Goal: Task Accomplishment & Management: Manage account settings

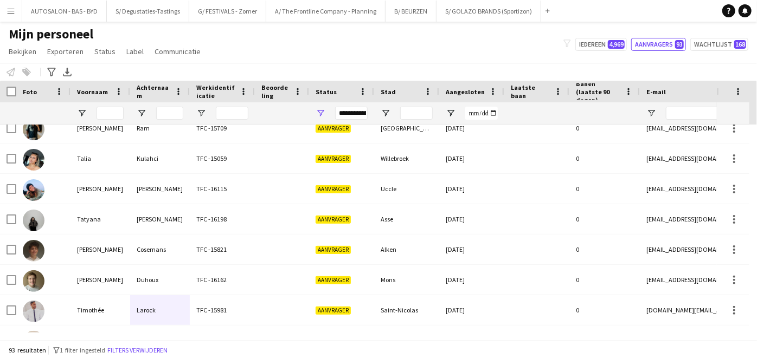
scroll to position [2380, 0]
click at [108, 110] on input "Voornaam Filter Invoer" at bounding box center [110, 113] width 27 height 13
click at [165, 111] on input "Achternaam Filter Invoer" at bounding box center [169, 113] width 27 height 13
paste input "********"
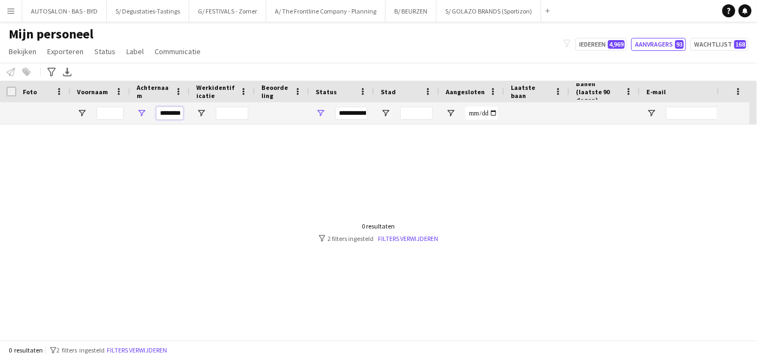
scroll to position [0, 0]
click at [162, 113] on input "********" at bounding box center [169, 113] width 27 height 13
type input "**********"
click at [319, 115] on span "Open Filtermenu" at bounding box center [321, 113] width 10 height 10
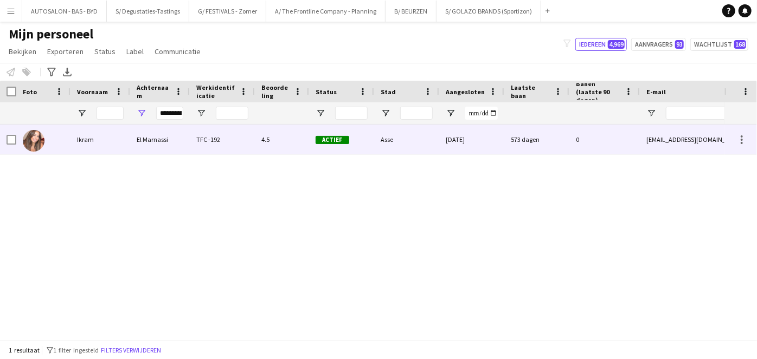
click at [248, 143] on div "TFC -192" at bounding box center [222, 140] width 65 height 30
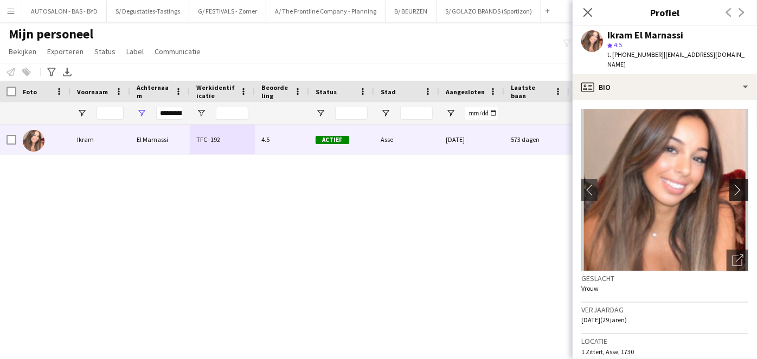
click at [732, 184] on app-icon "chevron-right" at bounding box center [740, 189] width 17 height 11
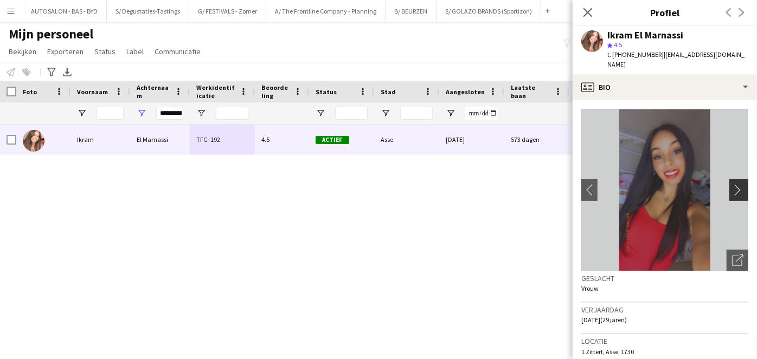
click at [732, 184] on app-icon "chevron-right" at bounding box center [740, 189] width 17 height 11
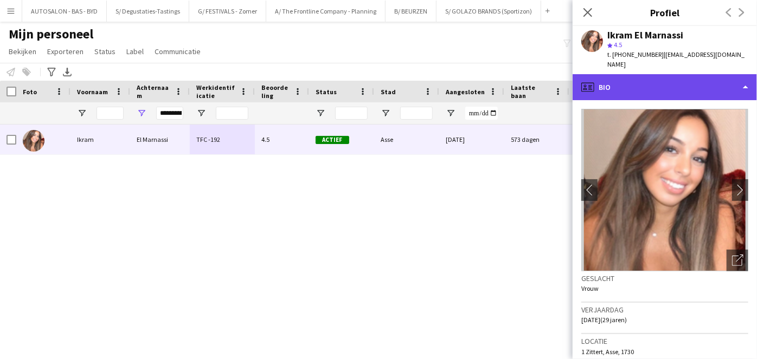
click at [677, 74] on div "profile Bio" at bounding box center [665, 87] width 184 height 26
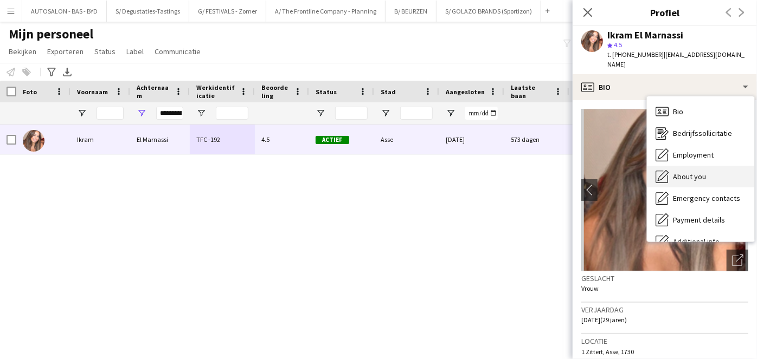
click at [686, 172] on span "About you" at bounding box center [689, 177] width 33 height 10
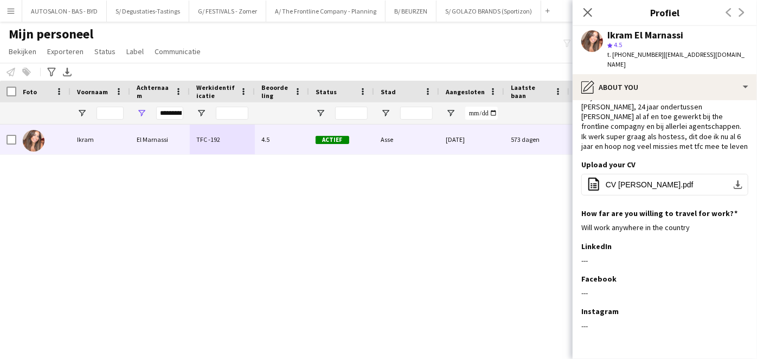
scroll to position [31, 0]
click at [175, 114] on input "**********" at bounding box center [169, 113] width 27 height 13
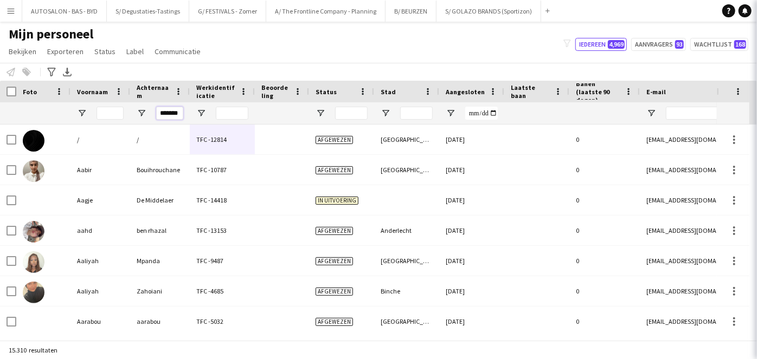
scroll to position [0, 2]
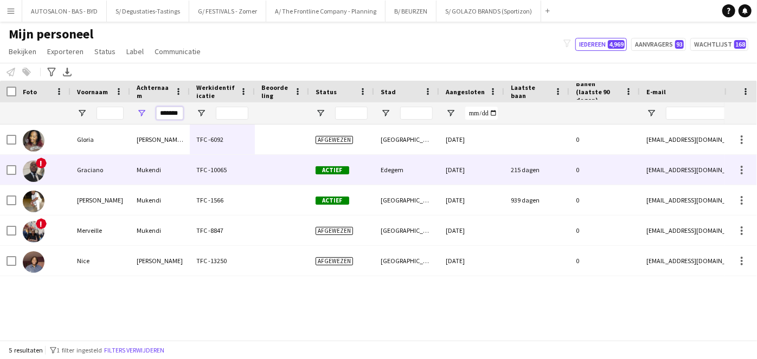
type input "*******"
click at [140, 170] on div "Mukendi" at bounding box center [160, 170] width 60 height 30
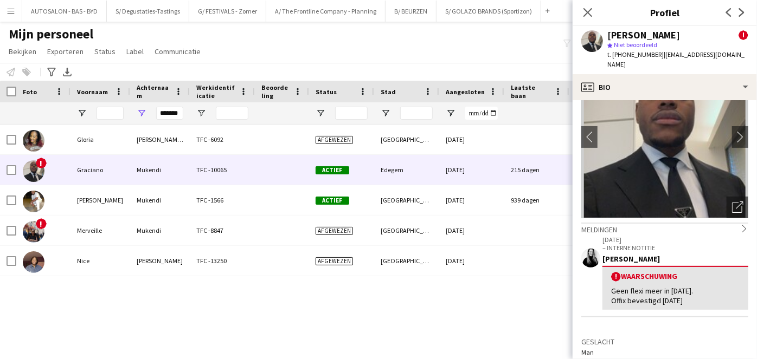
scroll to position [35, 0]
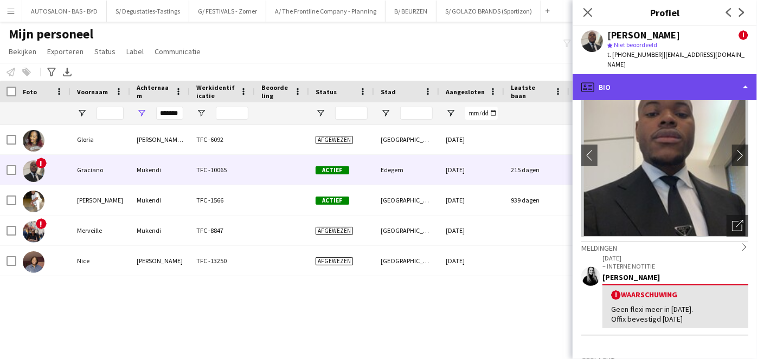
click at [635, 81] on div "profile Bio" at bounding box center [665, 87] width 184 height 26
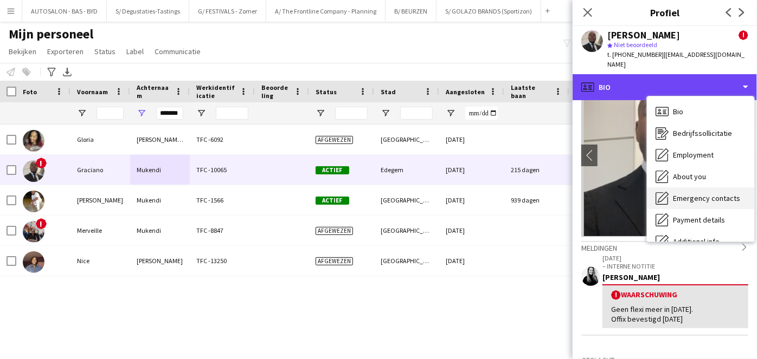
scroll to position [80, 0]
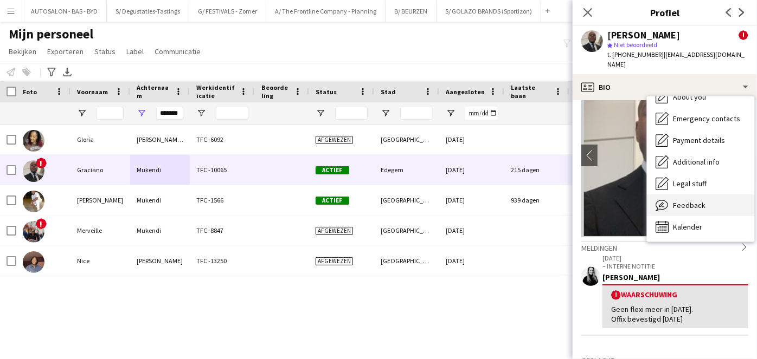
click at [685, 201] on span "Feedback" at bounding box center [689, 206] width 33 height 10
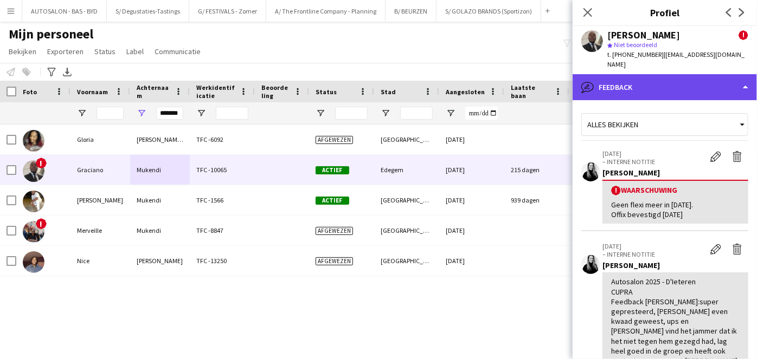
click at [660, 78] on div "bubble-pencil Feedback" at bounding box center [665, 87] width 184 height 26
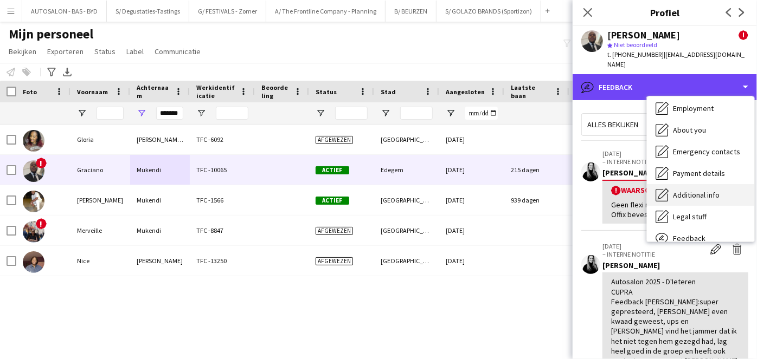
scroll to position [46, 0]
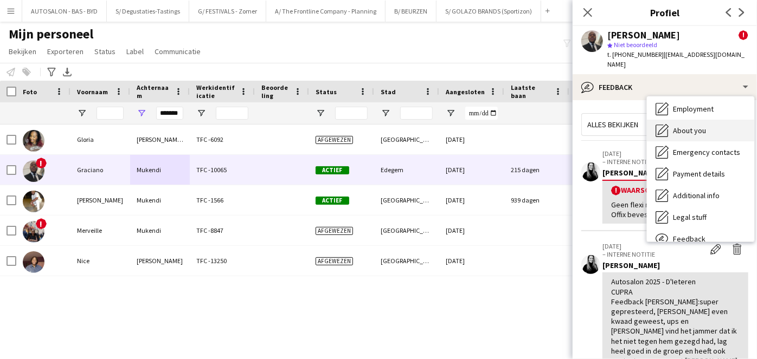
click at [692, 126] on span "About you" at bounding box center [689, 131] width 33 height 10
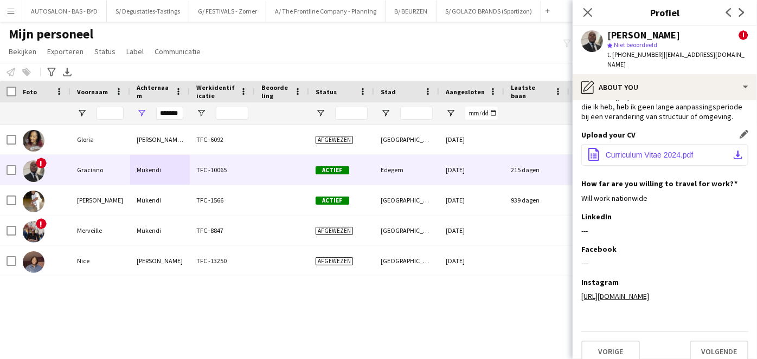
scroll to position [81, 0]
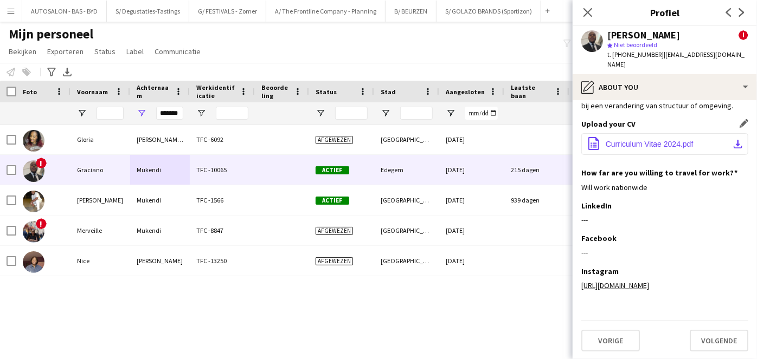
click at [665, 144] on span "Curriculum Vitae 2024.pdf" at bounding box center [650, 144] width 88 height 9
click at [247, 283] on div "[PERSON_NAME] Tshiela TFC -6092 Afgewezen [GEOGRAPHIC_DATA] [DATE] 0 [EMAIL_ADD…" at bounding box center [362, 229] width 724 height 208
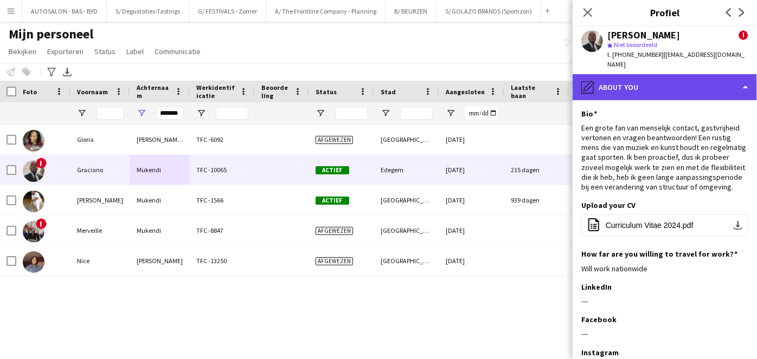
click at [630, 74] on div "pencil4 About you" at bounding box center [665, 87] width 184 height 26
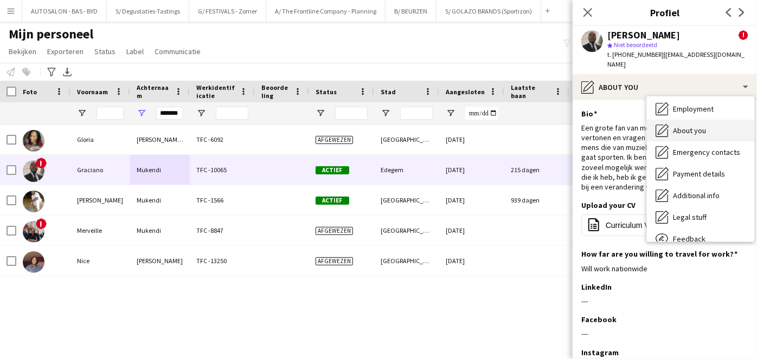
click at [695, 120] on div "About you About you" at bounding box center [700, 131] width 107 height 22
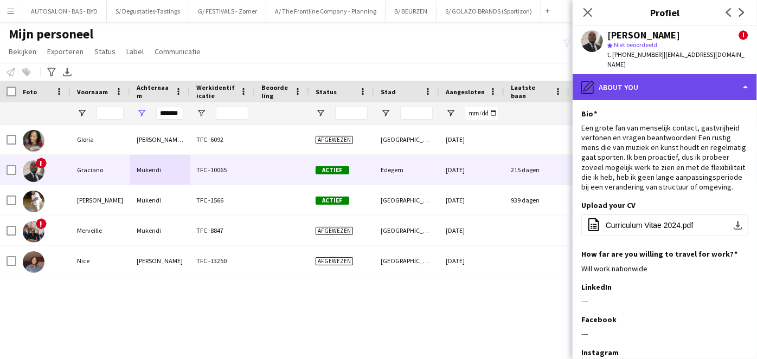
click at [661, 74] on div "pencil4 About you" at bounding box center [665, 87] width 184 height 26
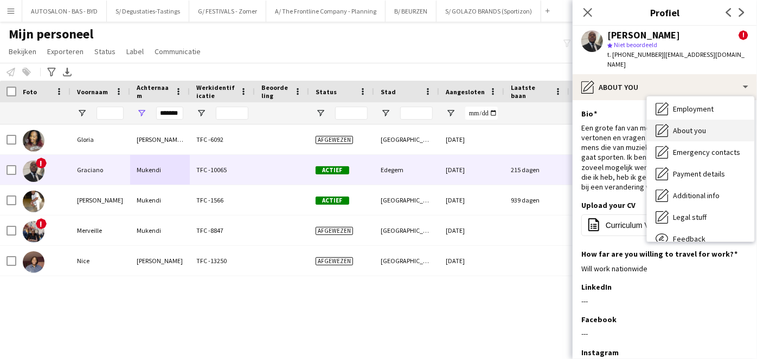
click at [668, 124] on icon "About you" at bounding box center [662, 130] width 13 height 13
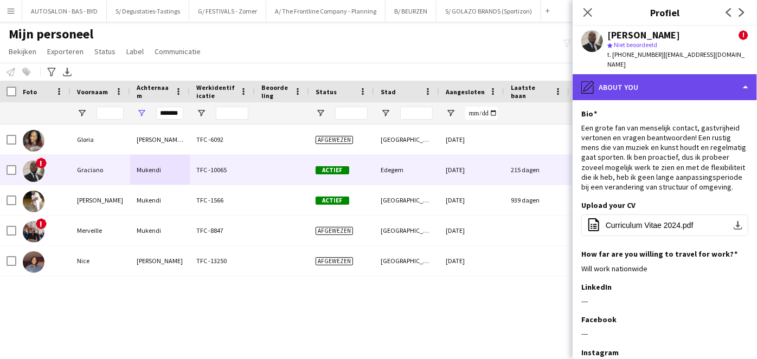
click at [665, 88] on div "pencil4 About you" at bounding box center [665, 87] width 184 height 26
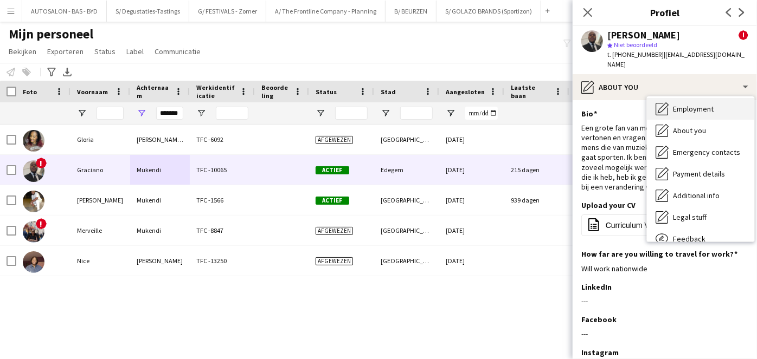
click at [694, 104] on span "Employment" at bounding box center [693, 109] width 41 height 10
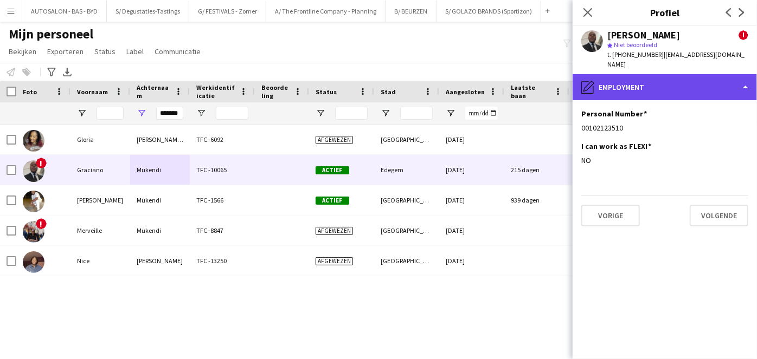
click at [641, 74] on div "pencil4 Employment" at bounding box center [665, 87] width 184 height 26
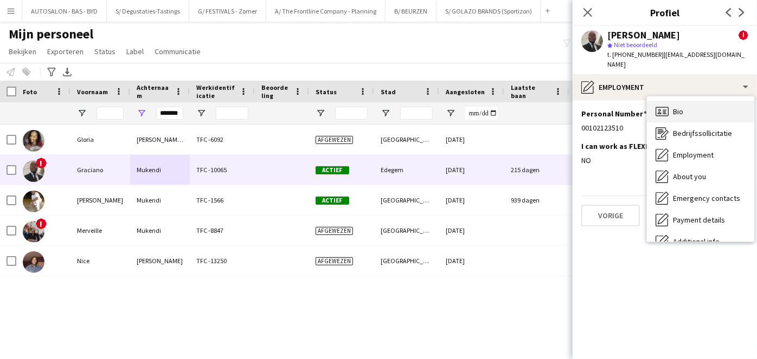
click at [680, 107] on span "Bio" at bounding box center [678, 112] width 10 height 10
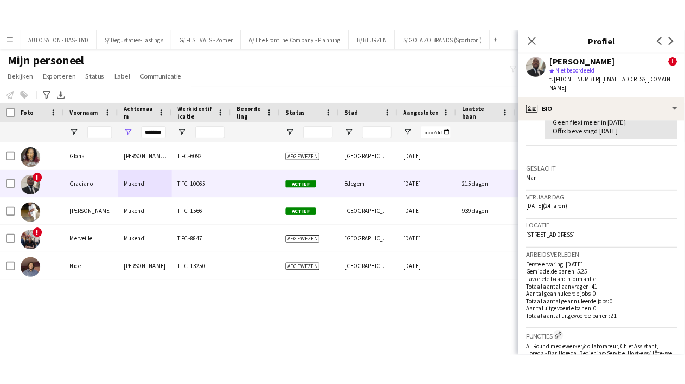
scroll to position [248, 0]
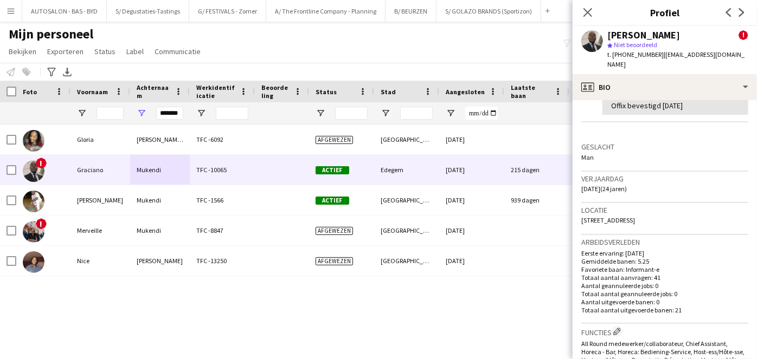
click at [635, 216] on span "[STREET_ADDRESS]" at bounding box center [608, 220] width 54 height 8
copy span "Edegem"
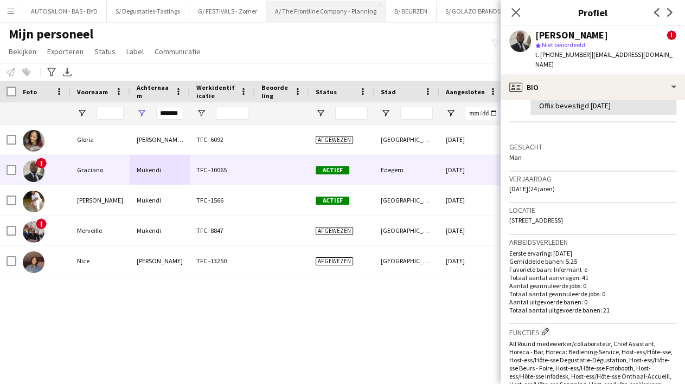
scroll to position [249, 0]
click at [169, 111] on input "*******" at bounding box center [169, 113] width 27 height 13
paste input "**********"
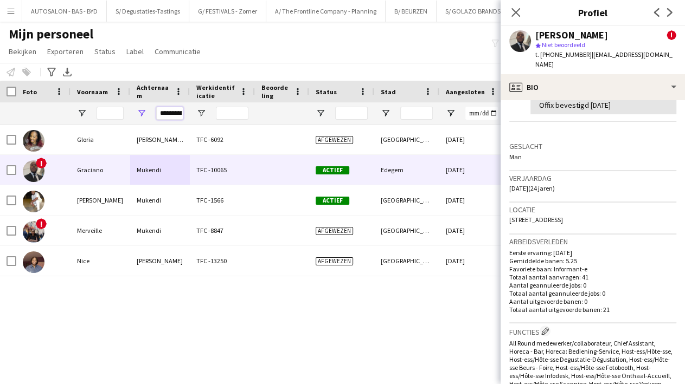
scroll to position [0, 11]
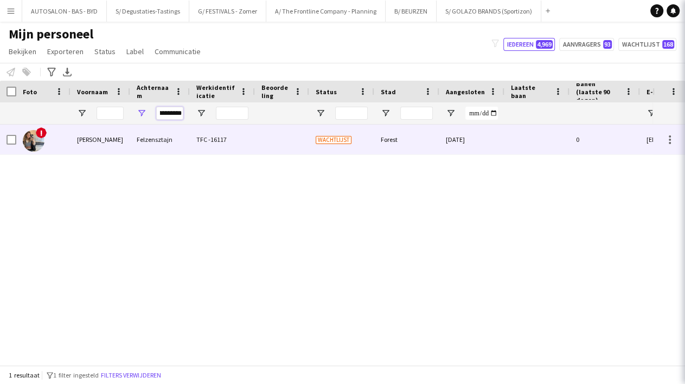
type input "**********"
click at [150, 140] on div "Felzensztajn" at bounding box center [160, 140] width 60 height 30
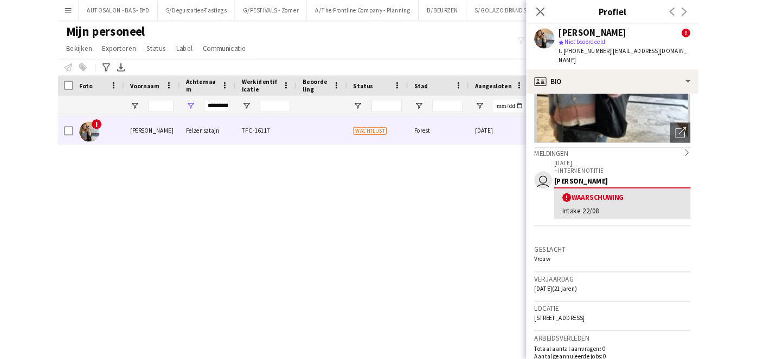
scroll to position [0, 0]
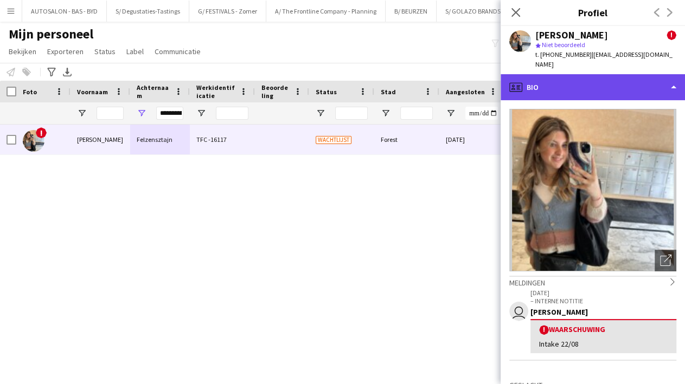
click at [543, 80] on div "profile Bio" at bounding box center [592, 87] width 184 height 26
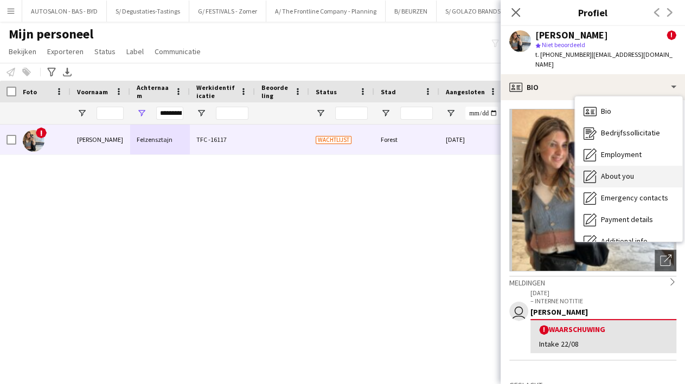
click at [617, 171] on span "About you" at bounding box center [617, 176] width 33 height 10
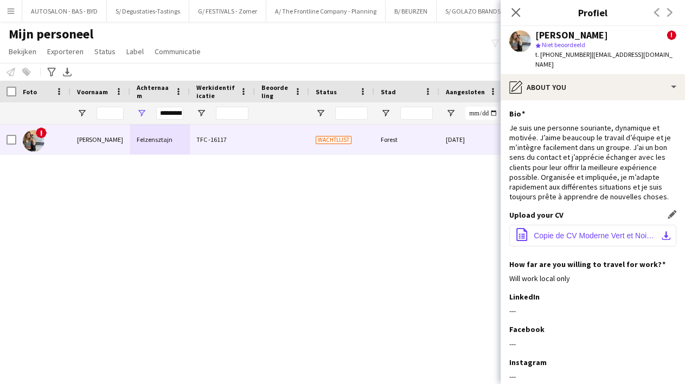
click at [553, 232] on span "Copie de CV Moderne Vert et Noir-4.pdf" at bounding box center [595, 236] width 123 height 9
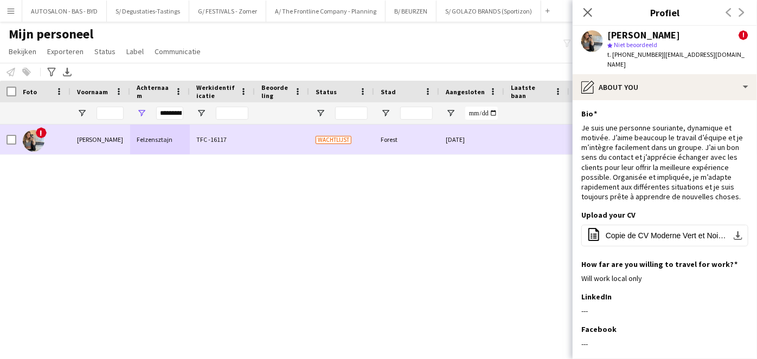
click at [231, 145] on div "TFC -16117" at bounding box center [222, 140] width 65 height 30
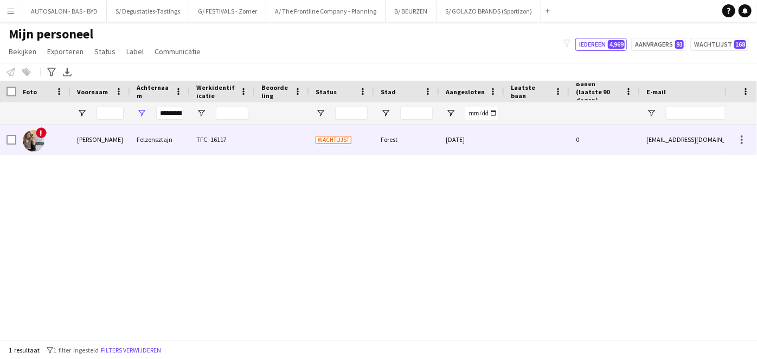
click at [474, 139] on div "[DATE]" at bounding box center [471, 140] width 65 height 30
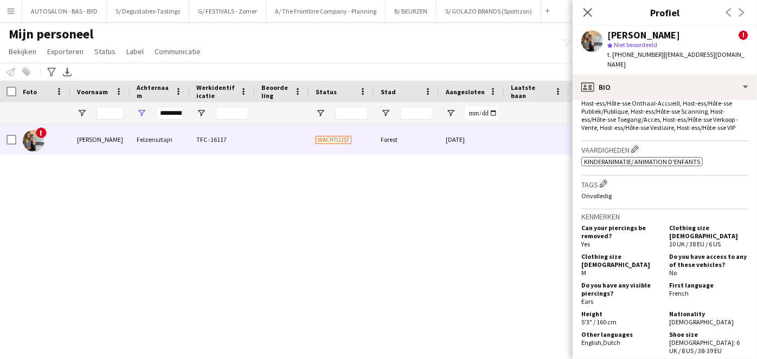
scroll to position [753, 0]
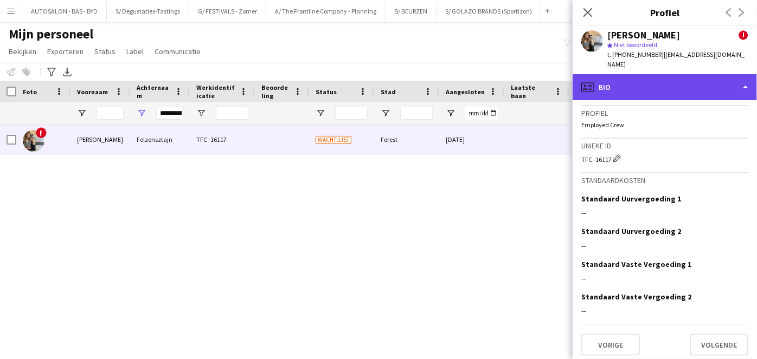
click at [733, 83] on div "profile Bio" at bounding box center [665, 87] width 184 height 26
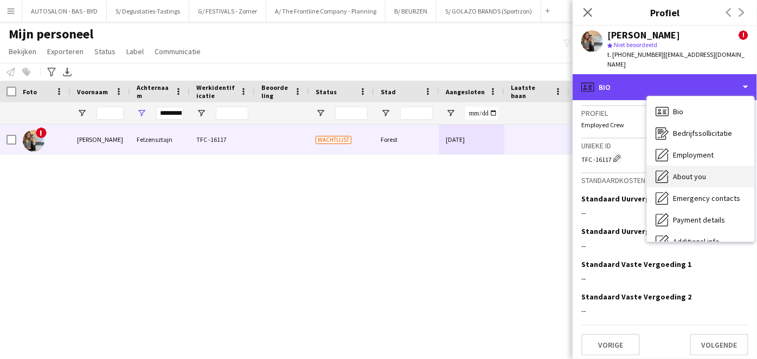
scroll to position [80, 0]
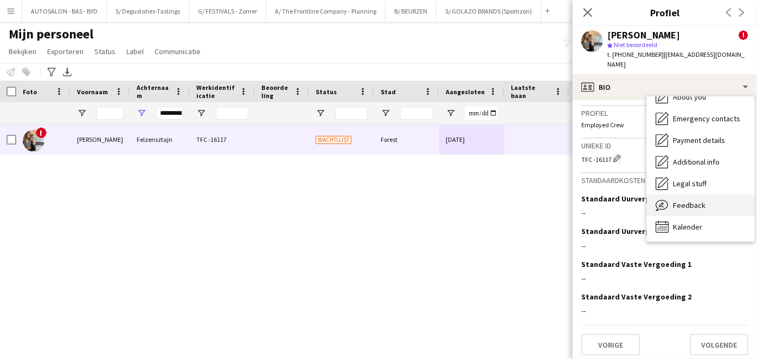
click at [698, 201] on span "Feedback" at bounding box center [689, 206] width 33 height 10
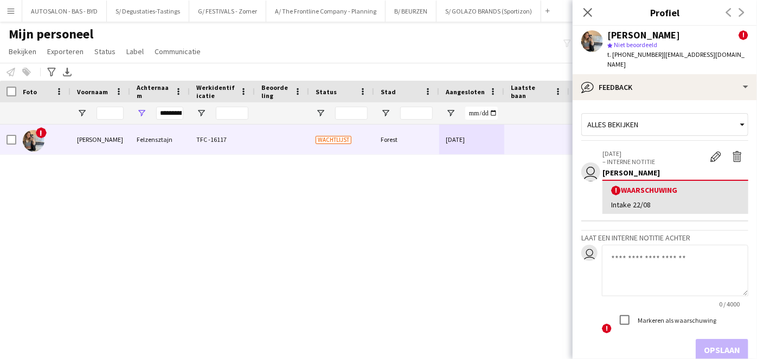
click at [639, 251] on textarea at bounding box center [675, 271] width 146 height 52
click at [625, 10] on h3 "Profiel" at bounding box center [665, 12] width 184 height 14
click at [660, 255] on textarea at bounding box center [675, 271] width 146 height 52
click at [645, 252] on textarea at bounding box center [675, 271] width 146 height 52
type textarea "*"
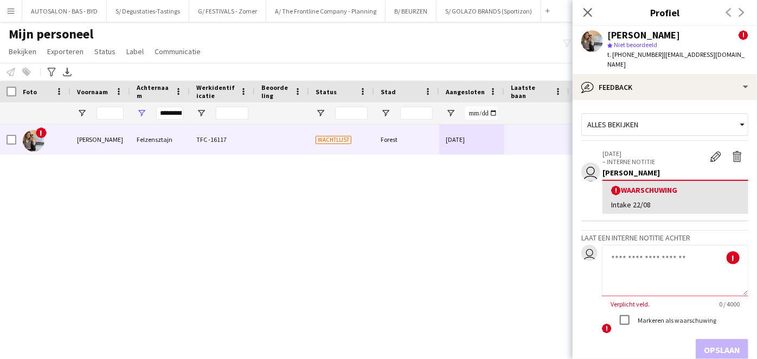
paste textarea "**********"
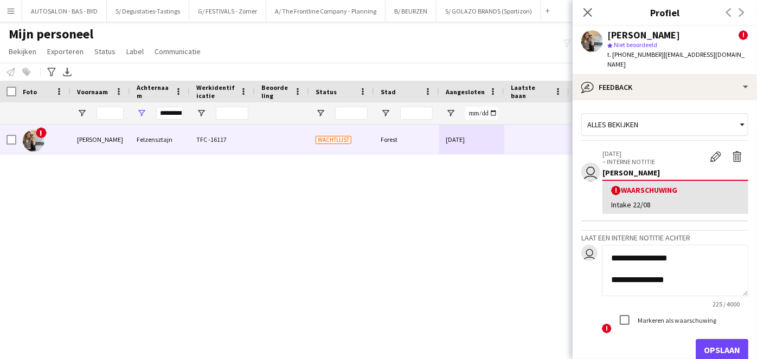
scroll to position [228, 0]
click at [653, 271] on textarea "**********" at bounding box center [671, 271] width 139 height 52
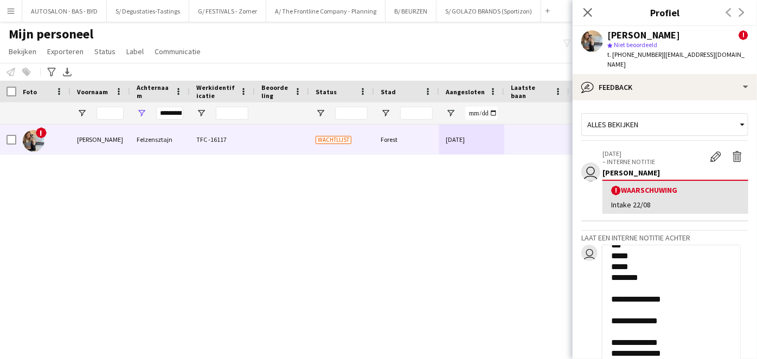
drag, startPoint x: 735, startPoint y: 284, endPoint x: 721, endPoint y: 357, distance: 74.4
click at [721, 357] on textarea "**********" at bounding box center [671, 306] width 139 height 123
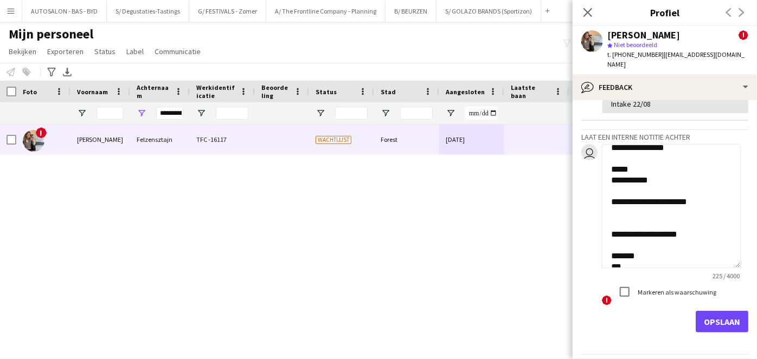
scroll to position [0, 0]
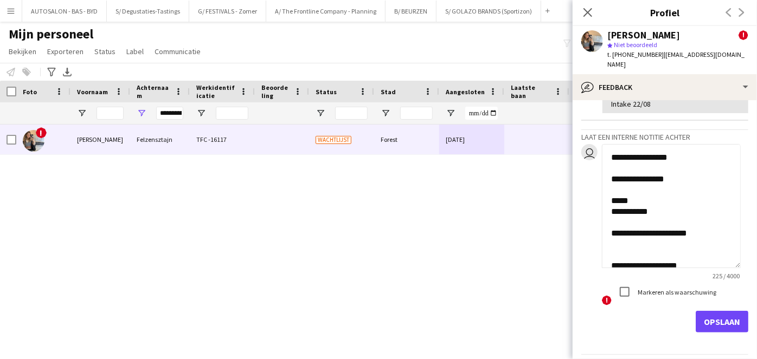
drag, startPoint x: 614, startPoint y: 145, endPoint x: 620, endPoint y: 143, distance: 6.2
click at [620, 144] on textarea "**********" at bounding box center [671, 206] width 139 height 124
click at [635, 146] on textarea "**********" at bounding box center [671, 206] width 139 height 124
type textarea "**********"
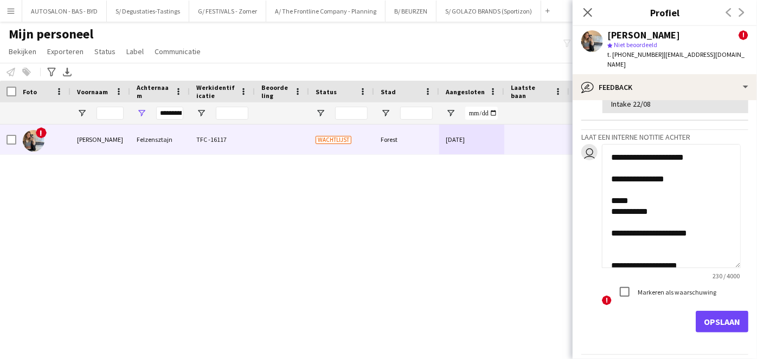
click at [728, 236] on textarea "**********" at bounding box center [671, 206] width 139 height 124
click at [451, 197] on div "! [PERSON_NAME] TFC -16117 Wachtlijst Forest [DATE] 0 [EMAIL_ADDRESS][DOMAIN_NA…" at bounding box center [362, 229] width 724 height 208
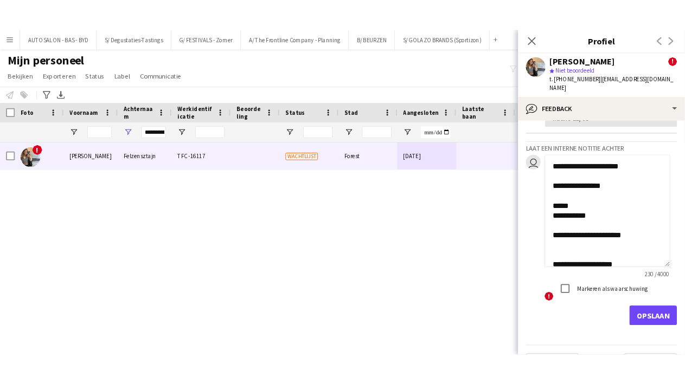
scroll to position [124, 0]
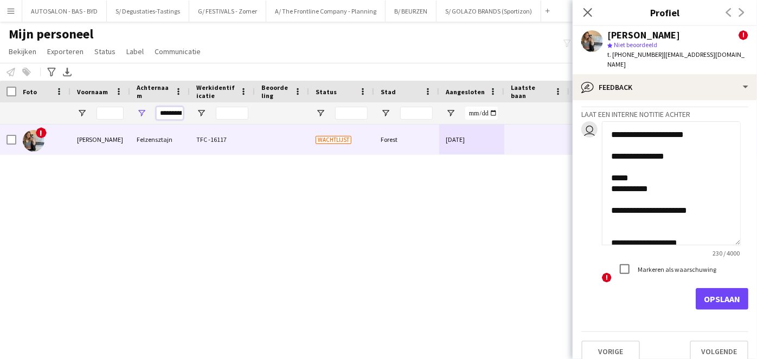
click at [172, 113] on input "**********" at bounding box center [169, 113] width 27 height 13
click at [110, 114] on input "Voornaam Filter Invoer" at bounding box center [110, 113] width 27 height 13
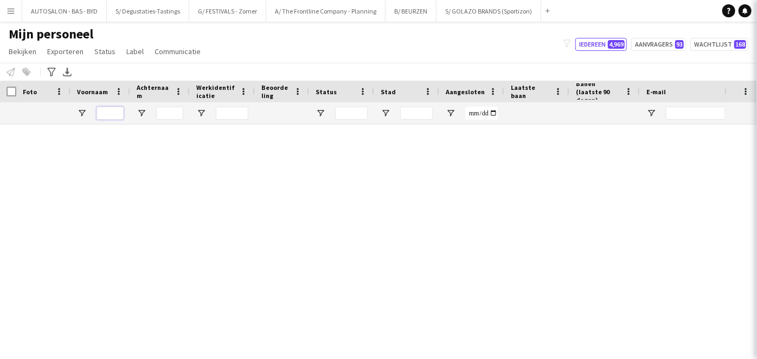
click at [107, 113] on input "Voornaam Filter Invoer" at bounding box center [110, 113] width 27 height 13
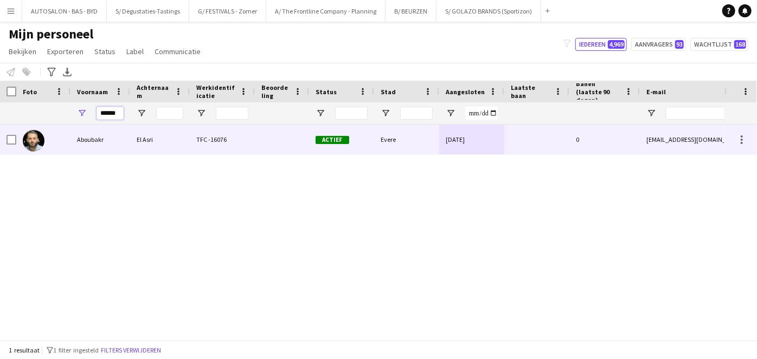
type input "******"
click at [106, 144] on div "Aboubakr" at bounding box center [100, 140] width 60 height 30
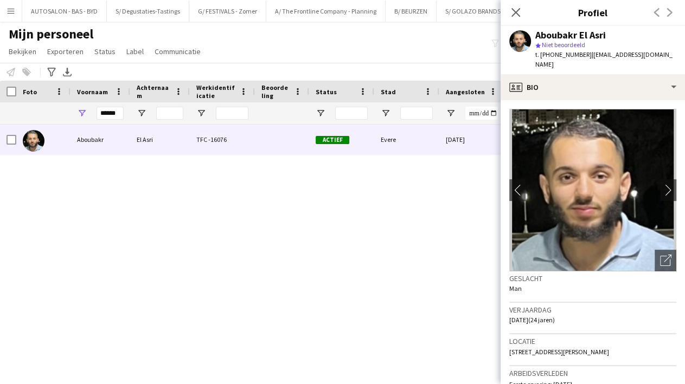
click at [358, 208] on div "Aboubakr El Asri TFC -16076 Actief Evere [DATE] 0 [EMAIL_ADDRESS][DOMAIN_NAME]" at bounding box center [326, 241] width 652 height 233
click at [521, 9] on app-icon "Sluit pop-in" at bounding box center [516, 13] width 16 height 16
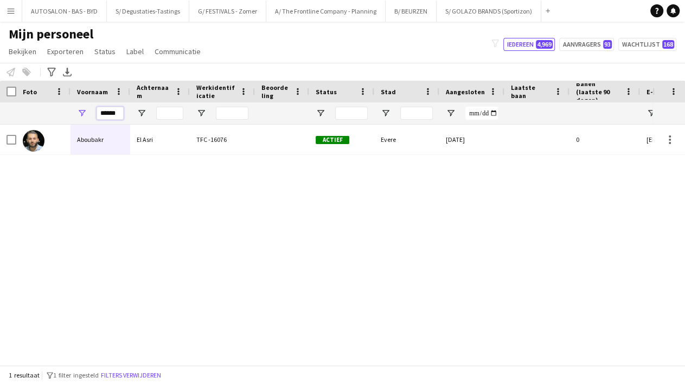
click at [122, 108] on input "******" at bounding box center [110, 113] width 27 height 13
click at [115, 112] on input "******" at bounding box center [110, 113] width 27 height 13
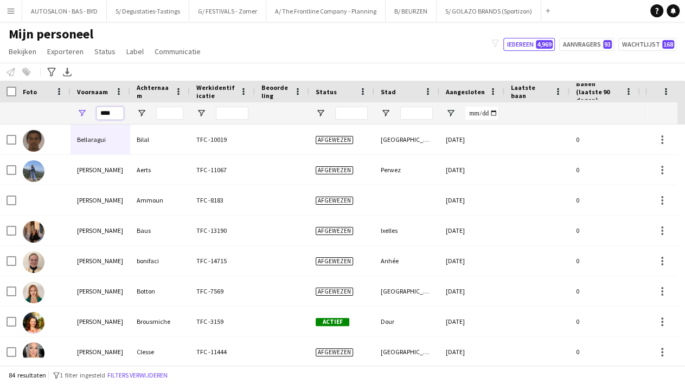
type input "****"
click at [163, 115] on input "Achternaam Filter Invoer" at bounding box center [169, 113] width 27 height 13
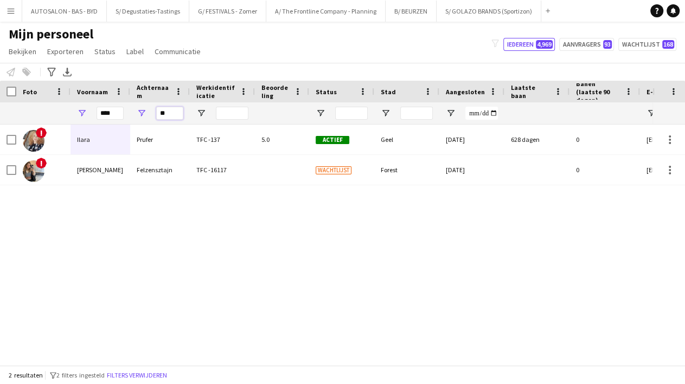
type input "**"
click at [151, 174] on div "Felzensztajn" at bounding box center [160, 170] width 60 height 30
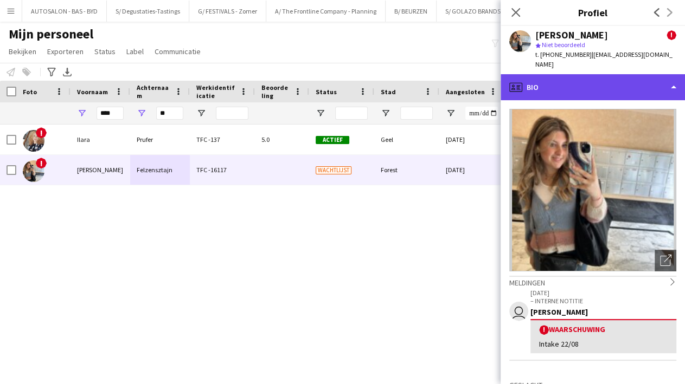
click at [566, 80] on div "profile Bio" at bounding box center [592, 87] width 184 height 26
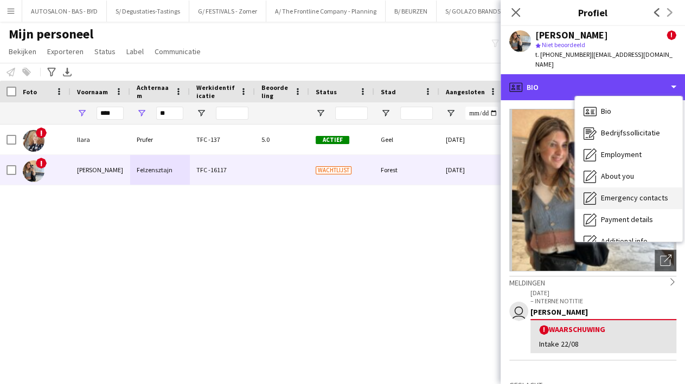
scroll to position [80, 0]
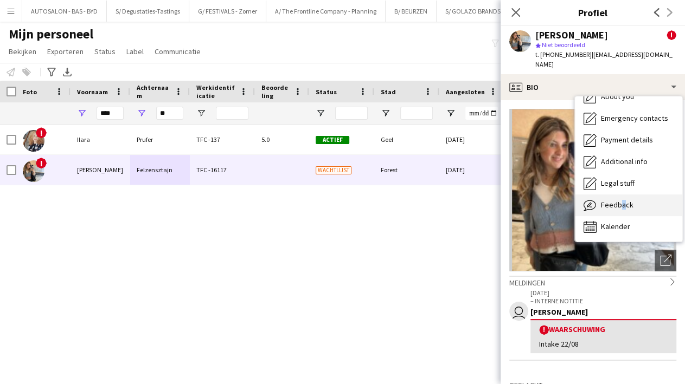
click at [617, 200] on span "Feedback" at bounding box center [617, 205] width 33 height 10
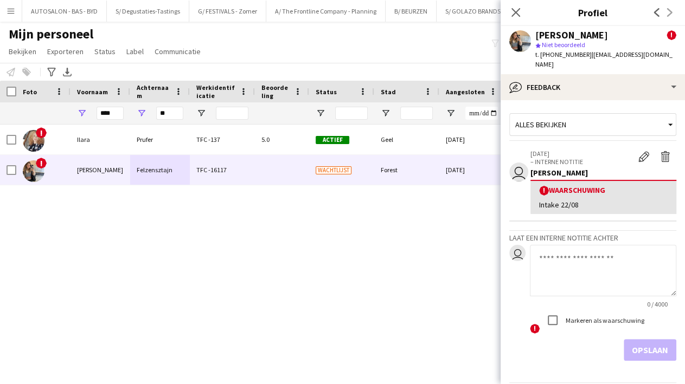
click at [564, 245] on textarea at bounding box center [603, 271] width 146 height 52
paste textarea "**********"
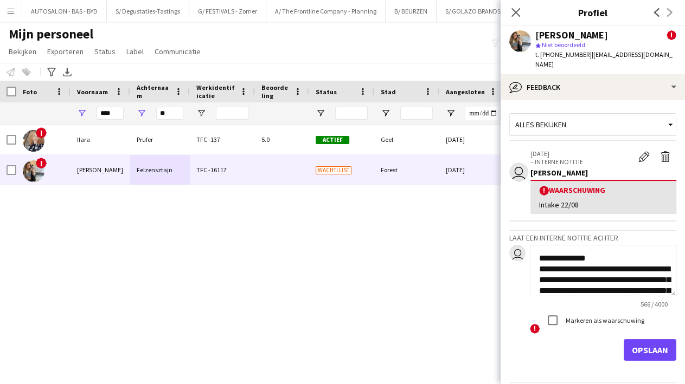
scroll to position [228, 0]
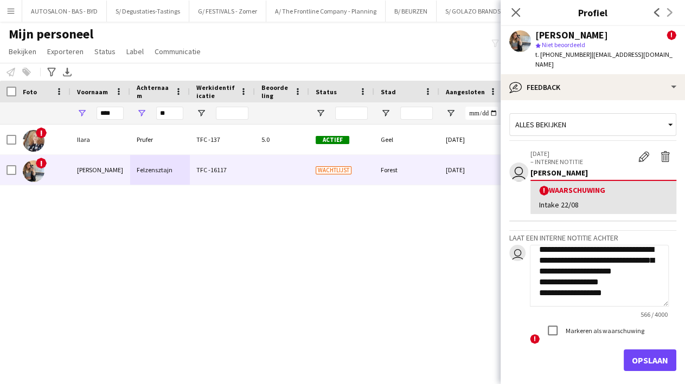
drag, startPoint x: 666, startPoint y: 293, endPoint x: 672, endPoint y: 349, distance: 55.7
click at [672, 348] on app-crew-profile-feedback-tab "**********" at bounding box center [592, 242] width 184 height 284
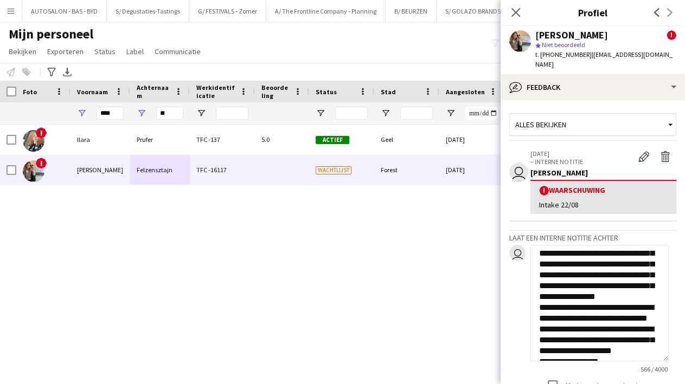
scroll to position [0, 0]
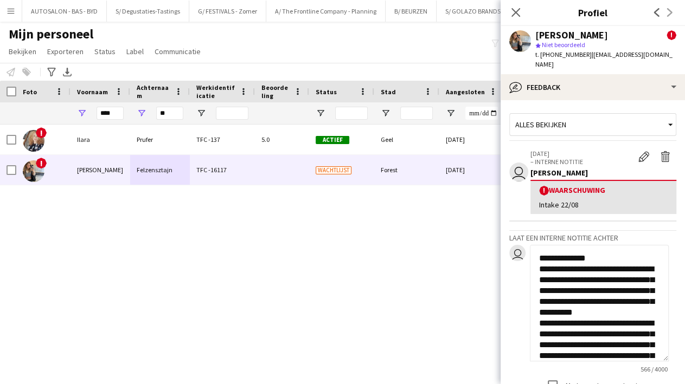
click at [599, 250] on textarea "**********" at bounding box center [599, 303] width 139 height 117
click at [561, 246] on textarea "**********" at bounding box center [599, 303] width 139 height 117
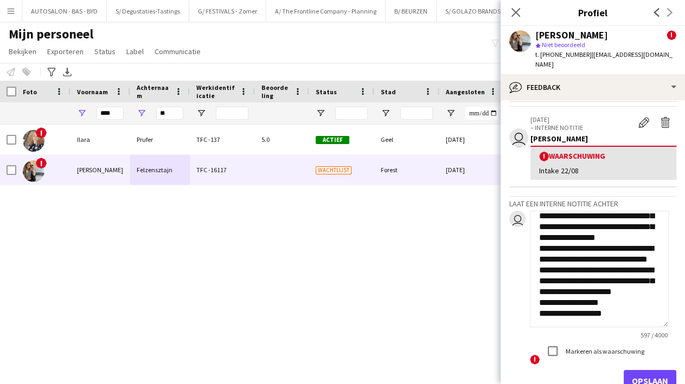
scroll to position [65, 0]
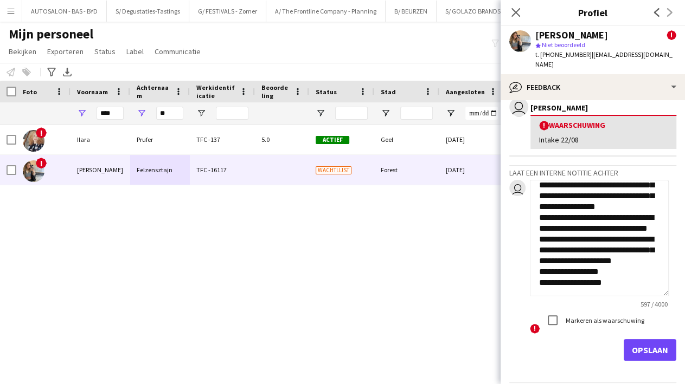
type textarea "**********"
click at [631, 339] on button "Opslaan" at bounding box center [650, 350] width 53 height 22
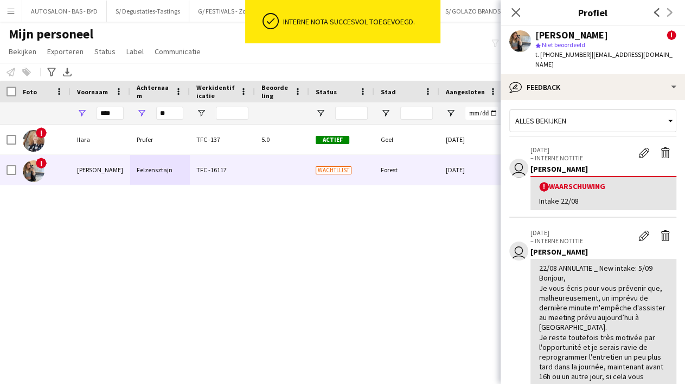
scroll to position [0, 0]
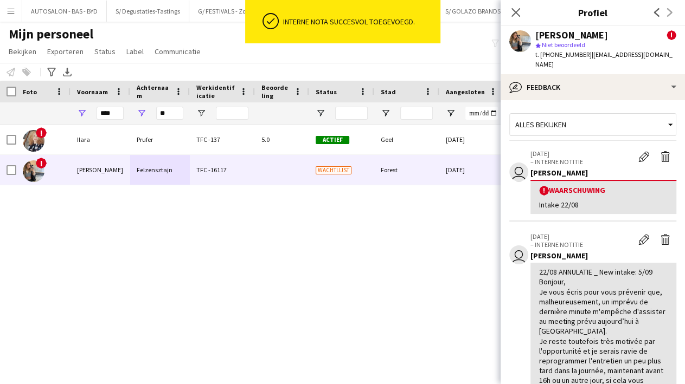
click at [402, 260] on div "! [PERSON_NAME] TFC -137 5.0 Actief Geel [DATE] 628 dagen 0 [EMAIL_ADDRESS][DOM…" at bounding box center [326, 241] width 652 height 233
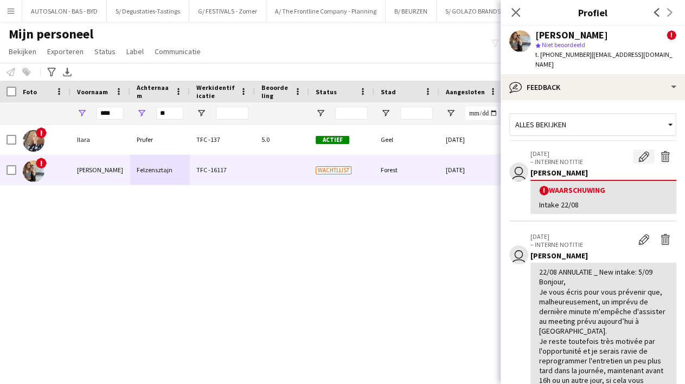
click at [643, 150] on button "Waarschuwing bewerken" at bounding box center [644, 157] width 22 height 14
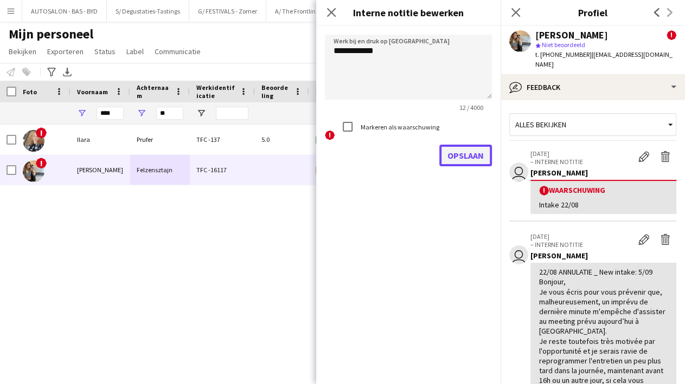
click at [475, 159] on button "Opslaan" at bounding box center [465, 156] width 53 height 22
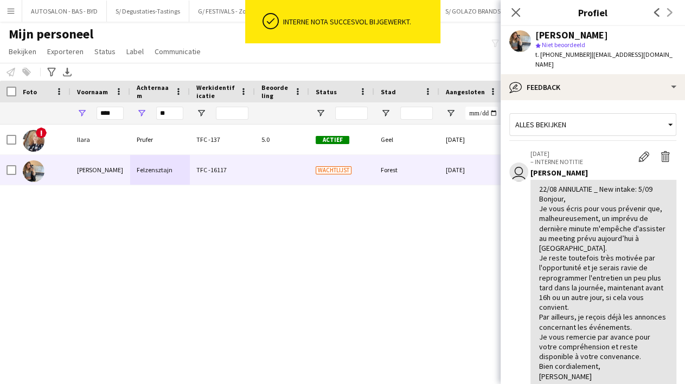
click at [628, 190] on div "22/08 ANNULATIE _ New intake: 5/09 Bonjour, Je vous écris pour vous prévenir qu…" at bounding box center [603, 282] width 129 height 197
click at [633, 150] on button "Bewerk interne notitie" at bounding box center [644, 157] width 22 height 14
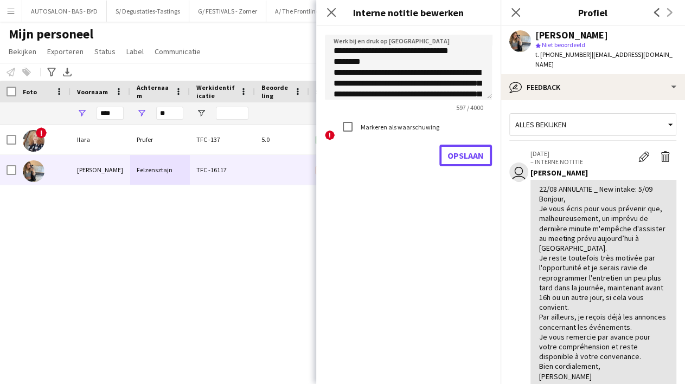
drag, startPoint x: 471, startPoint y: 156, endPoint x: 171, endPoint y: 256, distance: 315.7
click at [468, 155] on button "Opslaan" at bounding box center [465, 156] width 53 height 22
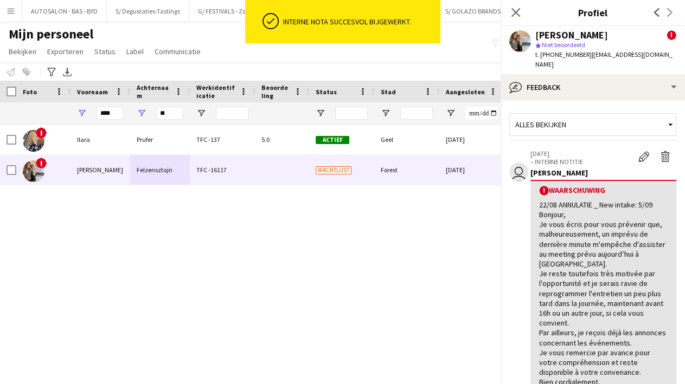
click at [181, 248] on div "! [PERSON_NAME] TFC -137 5.0 Actief Geel [DATE] 628 dagen 0 [EMAIL_ADDRESS][DOM…" at bounding box center [326, 241] width 652 height 233
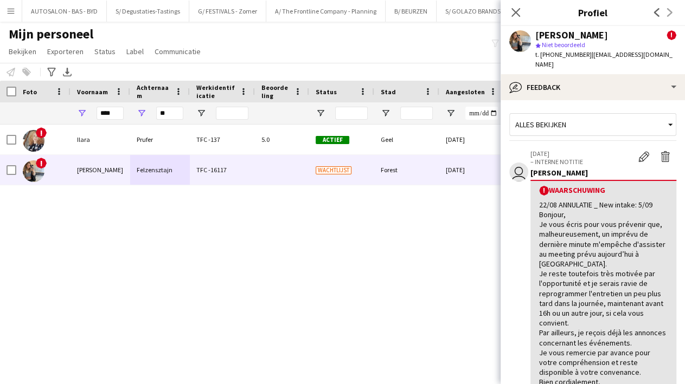
click at [223, 208] on div "! [PERSON_NAME] TFC -137 5.0 Actief Geel [DATE] 628 dagen 0 [EMAIL_ADDRESS][DOM…" at bounding box center [326, 241] width 652 height 233
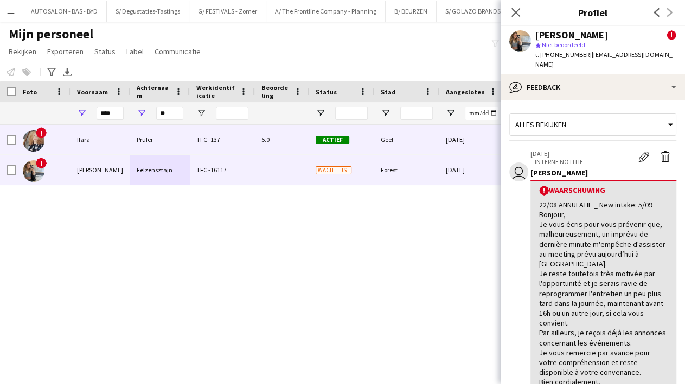
click at [98, 134] on div "Ilara" at bounding box center [100, 140] width 60 height 30
click at [97, 173] on div "[PERSON_NAME]" at bounding box center [100, 170] width 60 height 30
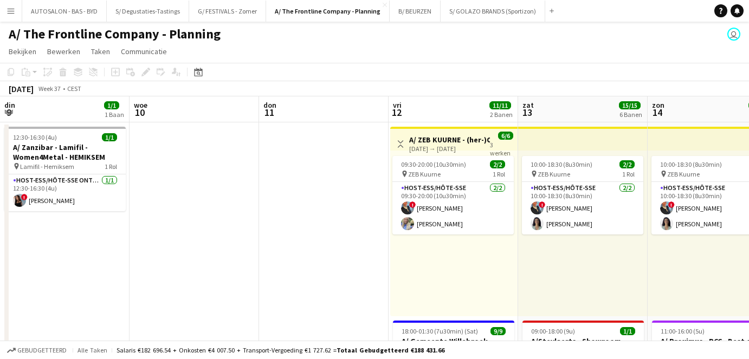
click at [518, 229] on div "10:00-18:30 (8u30min) 2/2 pin ZEB Kuurne 1 Rol Host-ess/Hôte-sse 2/2 10:00-18:3…" at bounding box center [583, 234] width 130 height 166
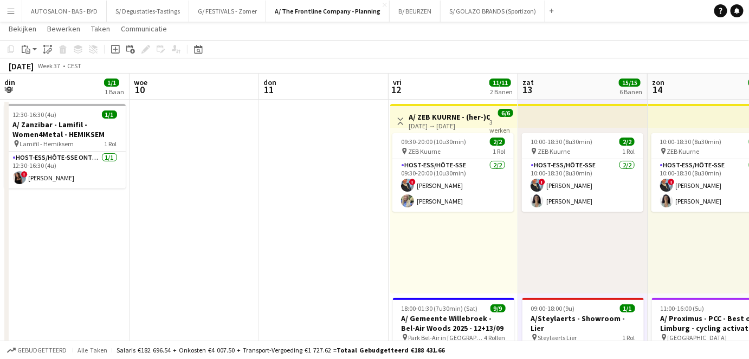
scroll to position [0, 359]
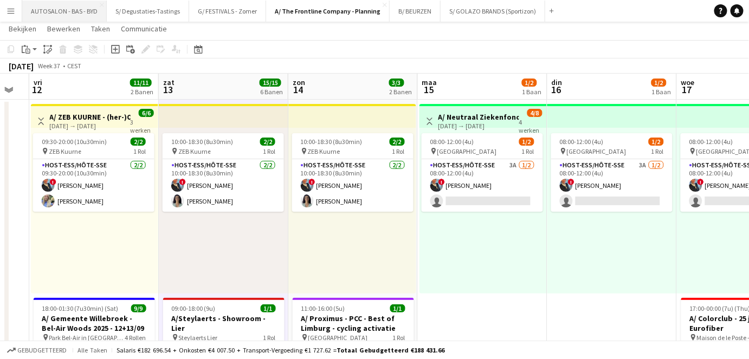
click at [83, 10] on button "AUTOSALON - BAS - BYD Sluiten" at bounding box center [64, 11] width 85 height 21
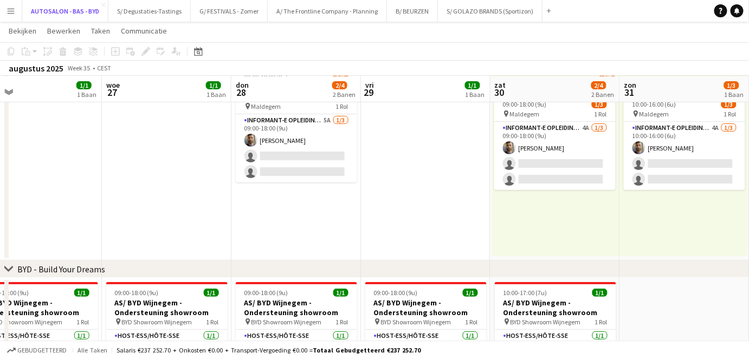
scroll to position [57, 0]
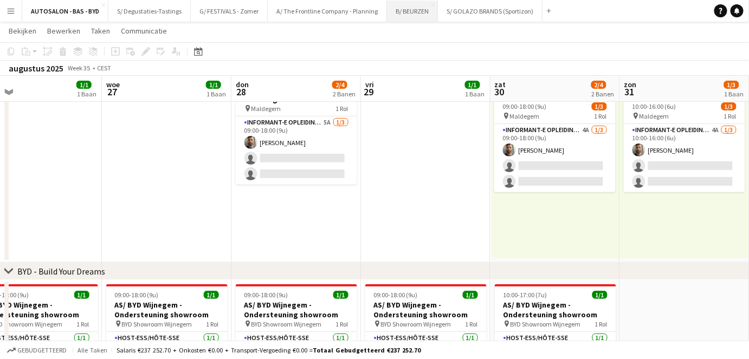
click at [403, 10] on button "B/ BEURZEN Sluiten" at bounding box center [412, 11] width 51 height 21
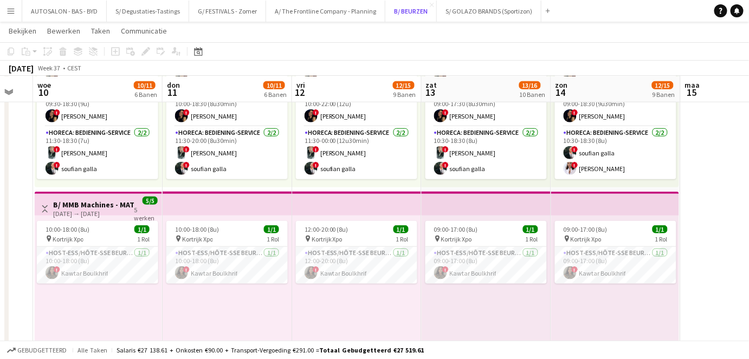
scroll to position [0, 355]
click at [101, 269] on app-card-role "Host-ess/Hôte-sse Beurs - Foire 1/1 10:00-18:00 (8u) ! Kawtar Boulkhrif" at bounding box center [97, 265] width 121 height 37
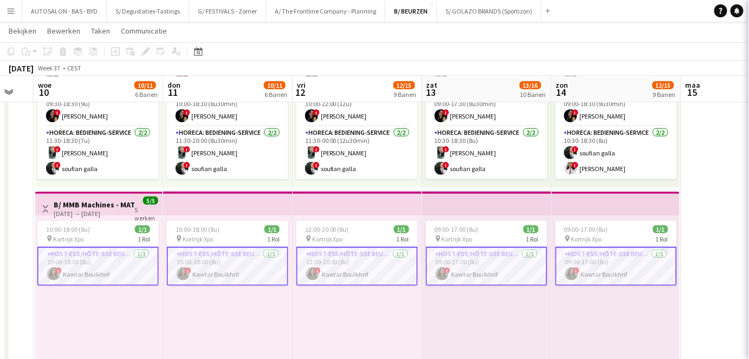
click at [99, 267] on app-card-role "Host-ess/Hôte-sse Beurs - Foire 1/1 10:00-18:00 (8u) ! Kawtar Boulkhrif" at bounding box center [97, 266] width 121 height 39
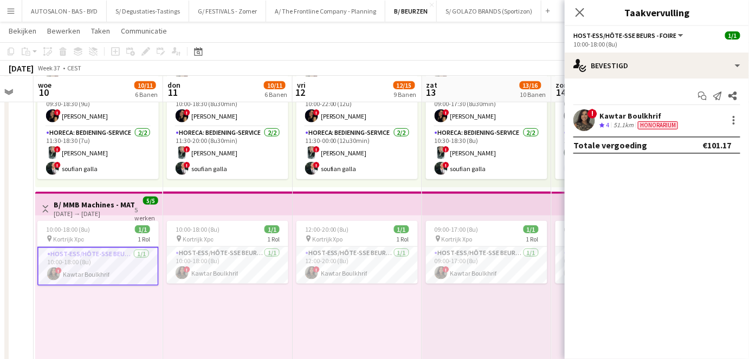
click at [584, 117] on app-user-avatar at bounding box center [585, 121] width 22 height 22
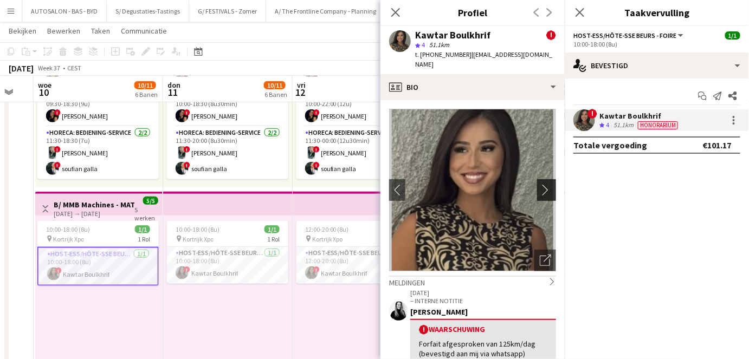
click at [540, 184] on app-icon "chevron-right" at bounding box center [548, 189] width 17 height 11
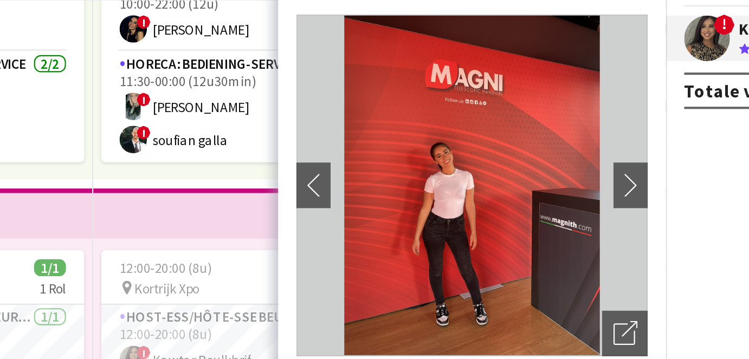
scroll to position [322, 0]
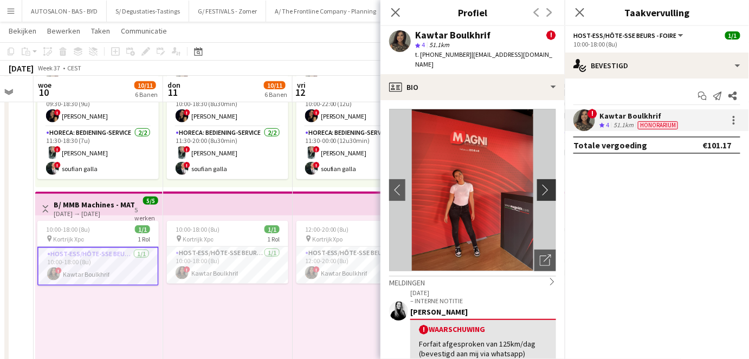
click at [548, 184] on app-icon "chevron-right" at bounding box center [548, 189] width 17 height 11
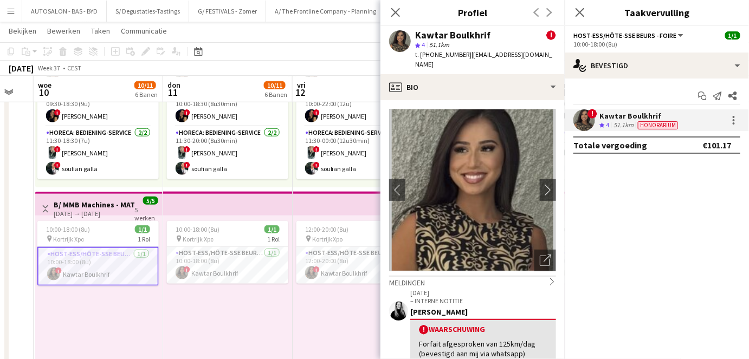
click at [248, 310] on div "10:00-18:00 (8u) 1/1 pin Kortrijk Xpo 1 Rol Host-ess/Hôte-sse Beurs - Foire 1/1…" at bounding box center [228, 299] width 130 height 166
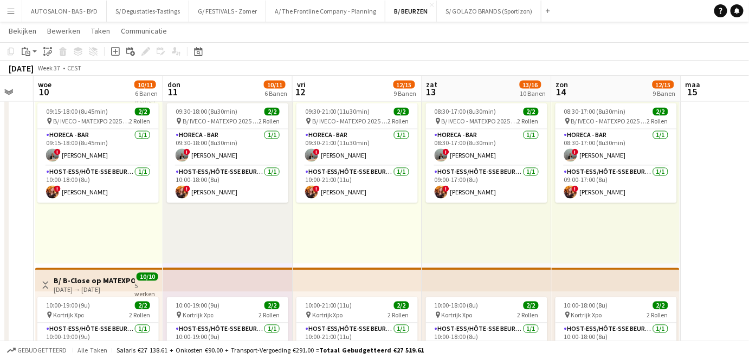
scroll to position [634, 0]
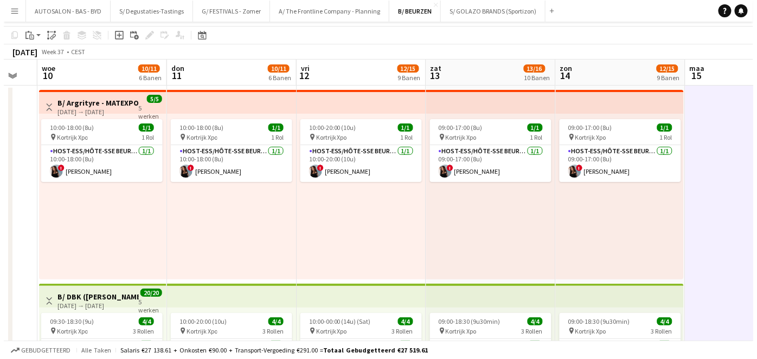
scroll to position [0, 0]
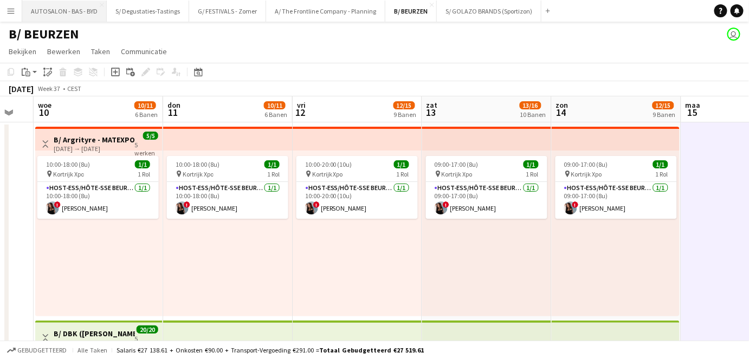
click at [63, 11] on button "AUTOSALON - BAS - BYD Sluiten" at bounding box center [64, 11] width 85 height 21
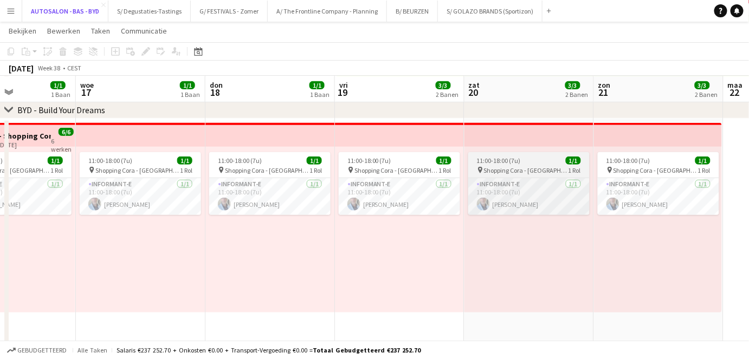
scroll to position [0, 381]
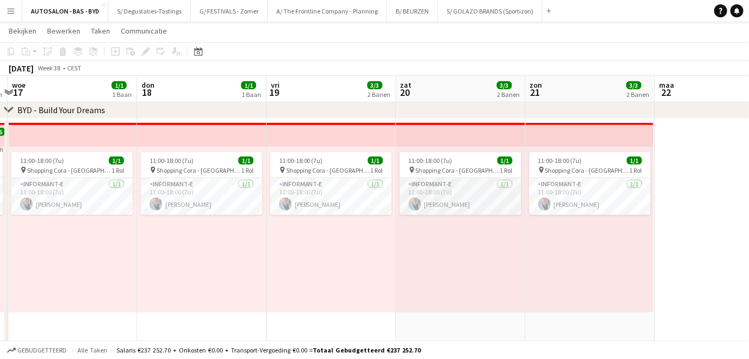
click at [487, 194] on app-card-role "Informant-e 1/1 11:00-18:00 (7u) Thierry Seghers" at bounding box center [460, 196] width 121 height 37
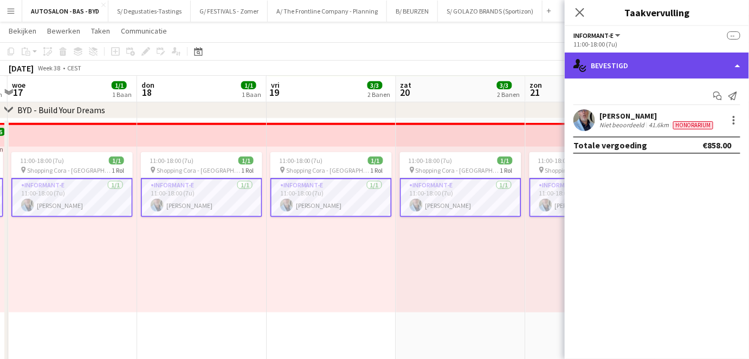
click at [641, 62] on div "single-neutral-actions-check-2 Bevestigd" at bounding box center [657, 66] width 184 height 26
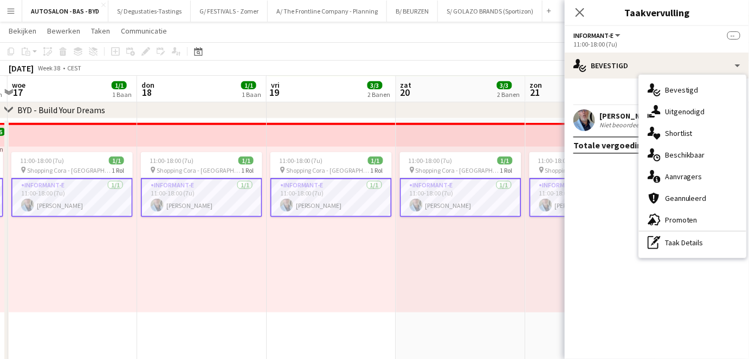
click at [603, 115] on div "Thierry Seghers" at bounding box center [658, 116] width 116 height 10
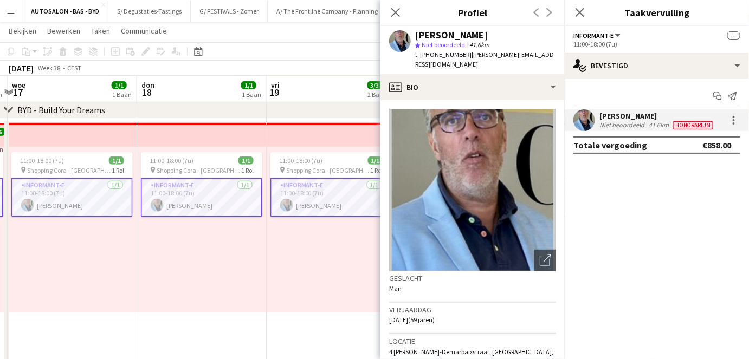
click at [616, 118] on div "Thierry Seghers" at bounding box center [658, 116] width 116 height 10
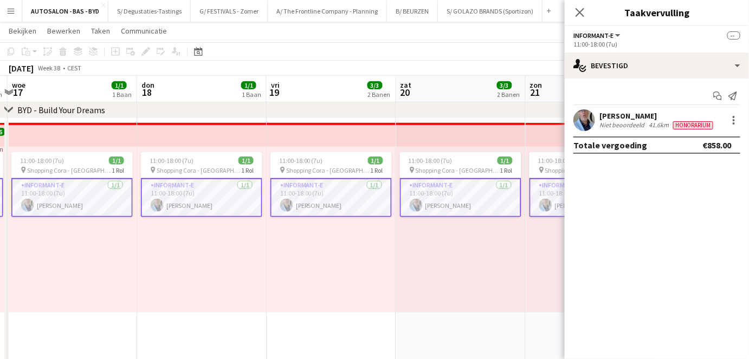
click at [287, 130] on app-top-bar at bounding box center [332, 135] width 130 height 24
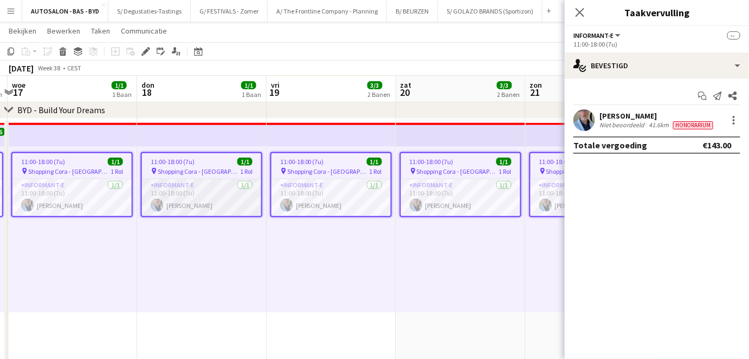
click at [243, 189] on app-card-role "Informant-e 1/1 11:00-18:00 (7u) Thierry Seghers" at bounding box center [201, 197] width 119 height 37
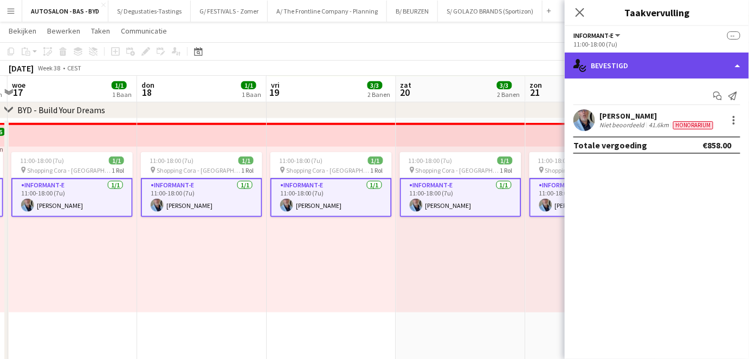
click at [743, 58] on div "single-neutral-actions-check-2 Bevestigd" at bounding box center [657, 66] width 184 height 26
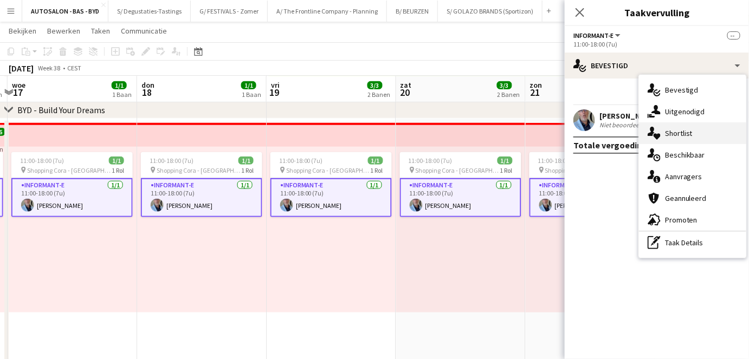
click at [666, 132] on div "single-neutral-actions-heart Shortlist" at bounding box center [692, 134] width 107 height 22
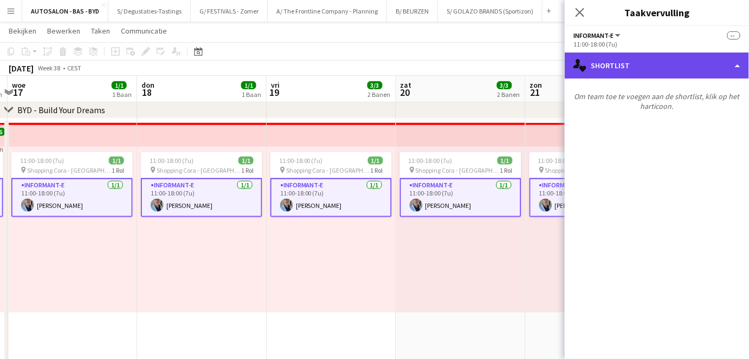
click at [697, 68] on div "single-neutral-actions-heart Shortlist" at bounding box center [657, 66] width 184 height 26
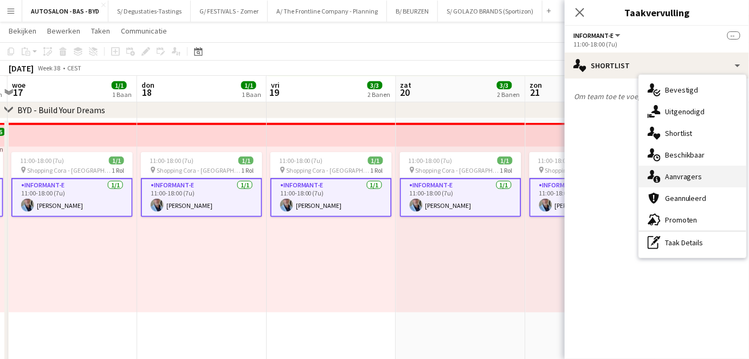
click at [677, 179] on div "single-neutral-actions-information Aanvragers" at bounding box center [692, 177] width 107 height 22
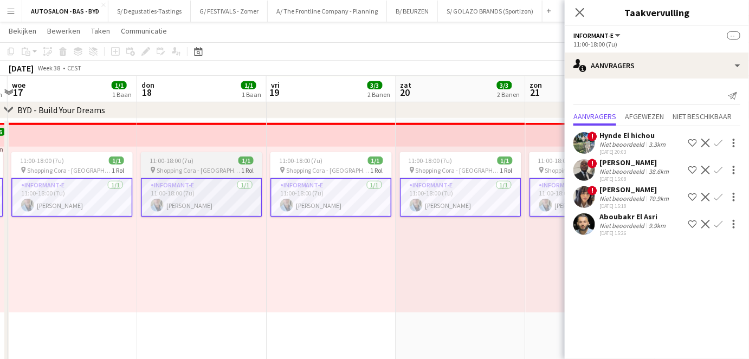
click at [202, 166] on span "Shopping Cora - Anderlecht" at bounding box center [199, 170] width 85 height 8
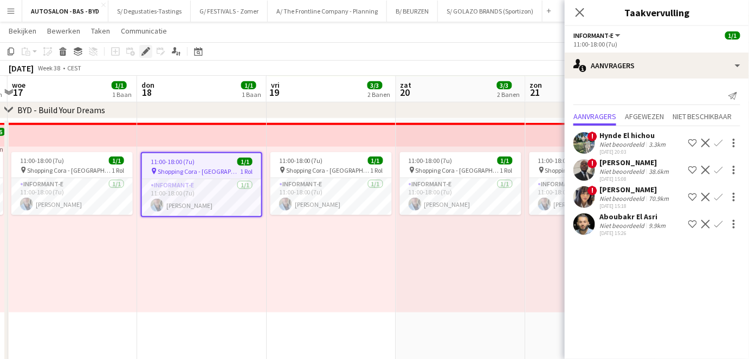
click at [149, 53] on icon "Bewerken" at bounding box center [146, 51] width 9 height 9
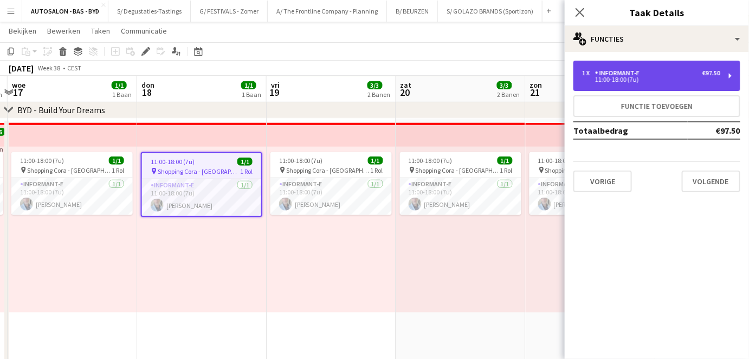
click at [645, 71] on div "1 x Informant-e €97.50" at bounding box center [651, 73] width 138 height 8
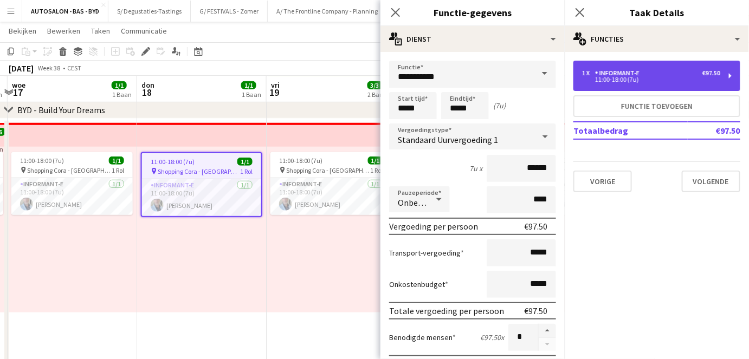
click at [645, 71] on div "1 x Informant-e €97.50" at bounding box center [651, 73] width 138 height 8
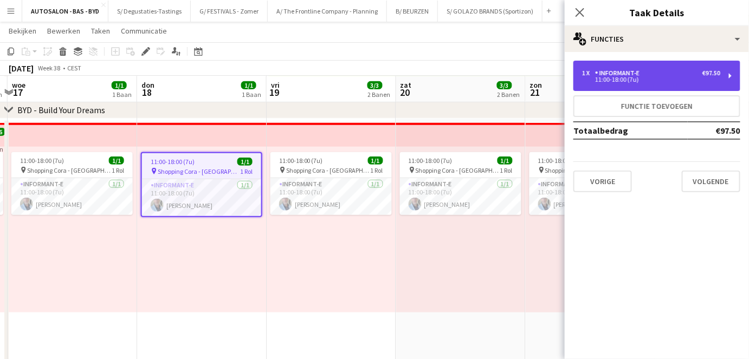
click at [645, 71] on div "1 x Informant-e €97.50" at bounding box center [651, 73] width 138 height 8
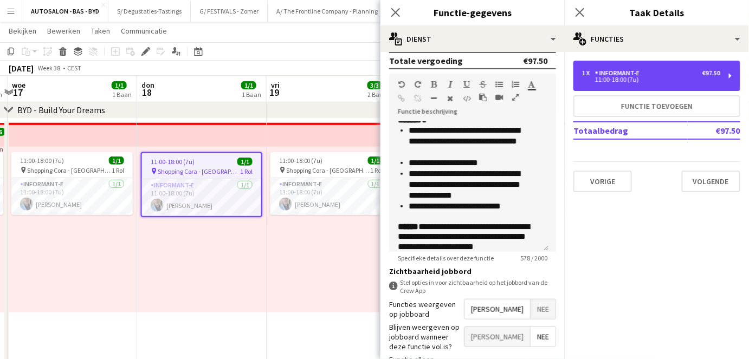
scroll to position [151, 0]
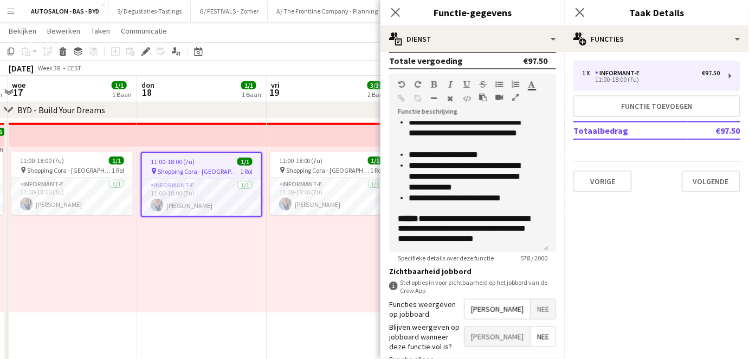
click at [295, 235] on div "11:00-18:00 (7u) 1/1 pin Shopping Cora - Anderlecht 1 Rol Informant-e 1/1 11:00…" at bounding box center [332, 230] width 130 height 166
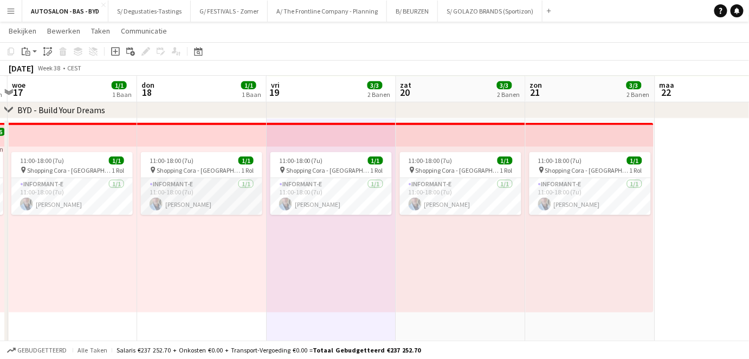
click at [245, 204] on app-card-role "Informant-e 1/1 11:00-18:00 (7u) Thierry Seghers" at bounding box center [201, 196] width 121 height 37
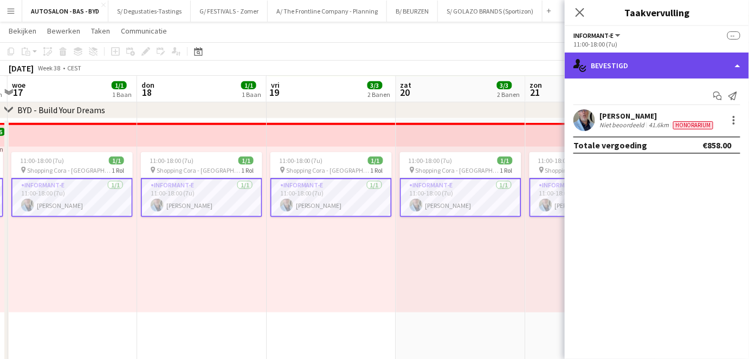
click at [639, 65] on div "single-neutral-actions-check-2 Bevestigd" at bounding box center [657, 66] width 184 height 26
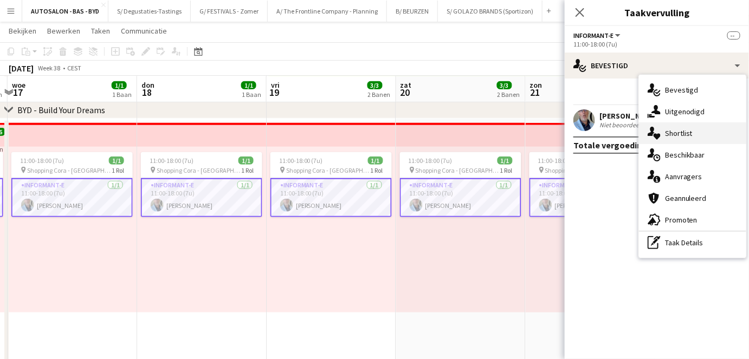
click at [695, 133] on div "single-neutral-actions-heart Shortlist" at bounding box center [692, 134] width 107 height 22
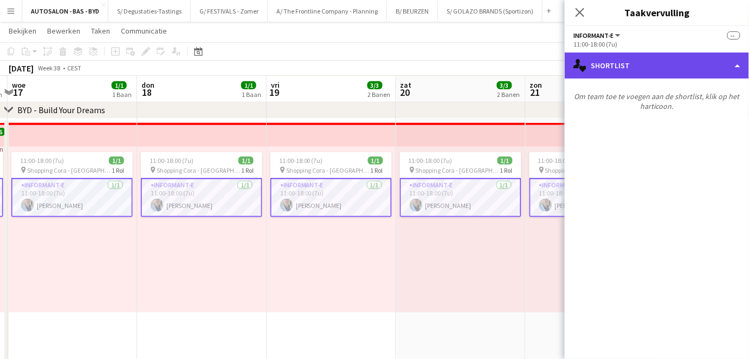
click at [642, 60] on div "single-neutral-actions-heart Shortlist" at bounding box center [657, 66] width 184 height 26
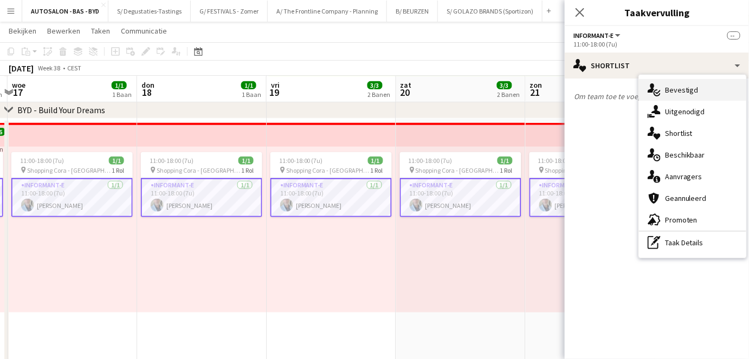
click at [662, 94] on div "single-neutral-actions-check-2 Bevestigd" at bounding box center [692, 90] width 107 height 22
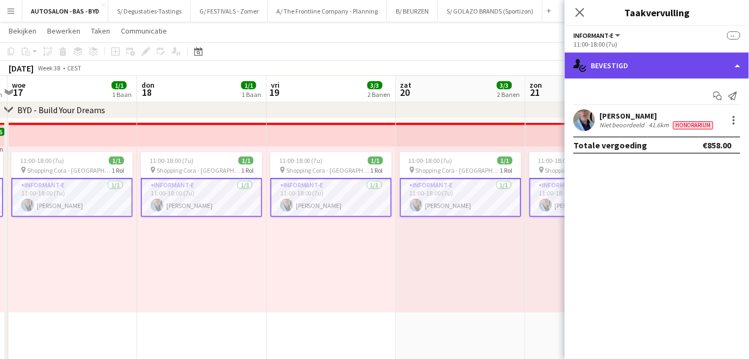
click at [651, 69] on div "single-neutral-actions-check-2 Bevestigd" at bounding box center [657, 66] width 184 height 26
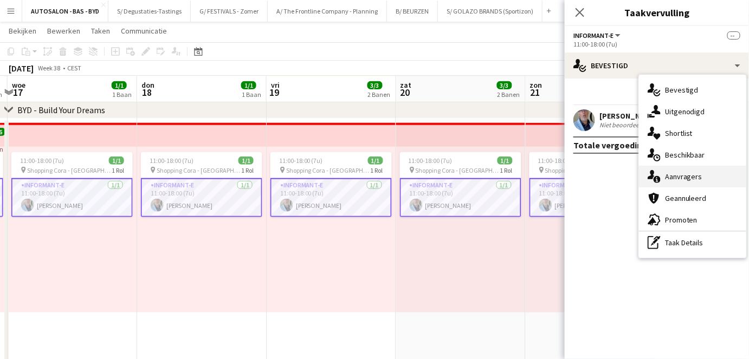
click at [682, 176] on div "single-neutral-actions-information Aanvragers" at bounding box center [692, 177] width 107 height 22
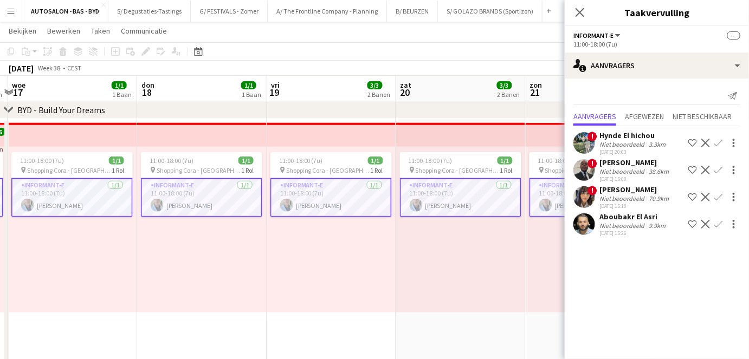
click at [623, 252] on mat-expansion-panel "users2 Aanvragers Melding versturen Aanvragers Afgewezen Niet beschikbaar ! Hyn…" at bounding box center [657, 219] width 184 height 281
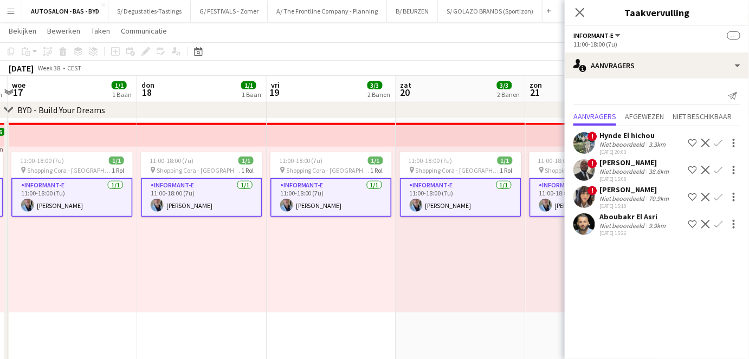
drag, startPoint x: 607, startPoint y: 260, endPoint x: 589, endPoint y: 255, distance: 18.2
click at [589, 255] on mat-expansion-panel "users2 Aanvragers Melding versturen Aanvragers Afgewezen Niet beschikbaar ! Hyn…" at bounding box center [657, 219] width 184 height 281
click at [603, 254] on mat-expansion-panel "users2 Aanvragers Melding versturen Aanvragers Afgewezen Niet beschikbaar ! Hyn…" at bounding box center [657, 219] width 184 height 281
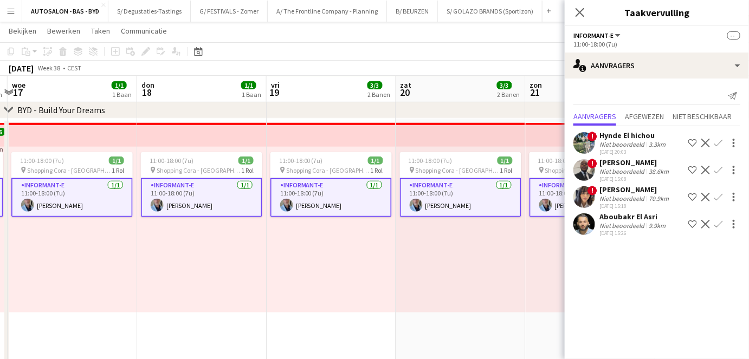
click at [530, 279] on div "11:00-18:00 (7u) 1/1 pin Shopping Cora - Anderlecht 1 Rol Informant-e 1/1 11:00…" at bounding box center [590, 230] width 128 height 166
click at [0, 0] on div "Gebudgetteerd 6 items Salaris €585.00 + Onkosten €0.00 + Transport-vergoeding €…" at bounding box center [0, 0] width 0 height 0
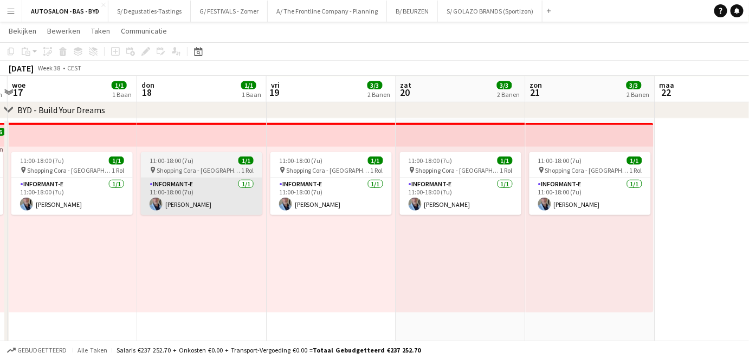
drag, startPoint x: 99, startPoint y: 243, endPoint x: 144, endPoint y: 211, distance: 54.9
click at [99, 243] on div "11:00-18:00 (7u) 1/1 pin Shopping Cora - Anderlecht 1 Rol Informant-e 1/1 11:00…" at bounding box center [73, 230] width 130 height 166
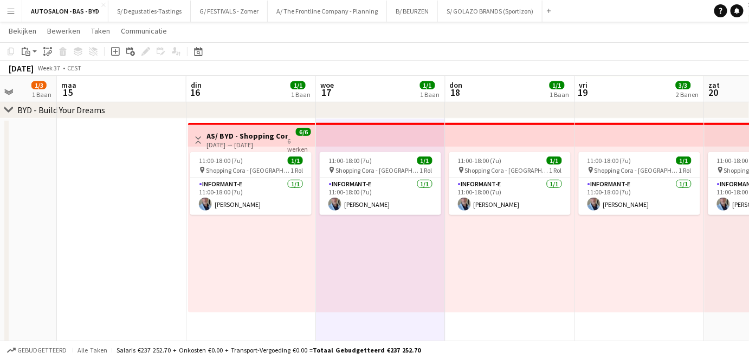
scroll to position [0, 309]
